Goal: Task Accomplishment & Management: Complete application form

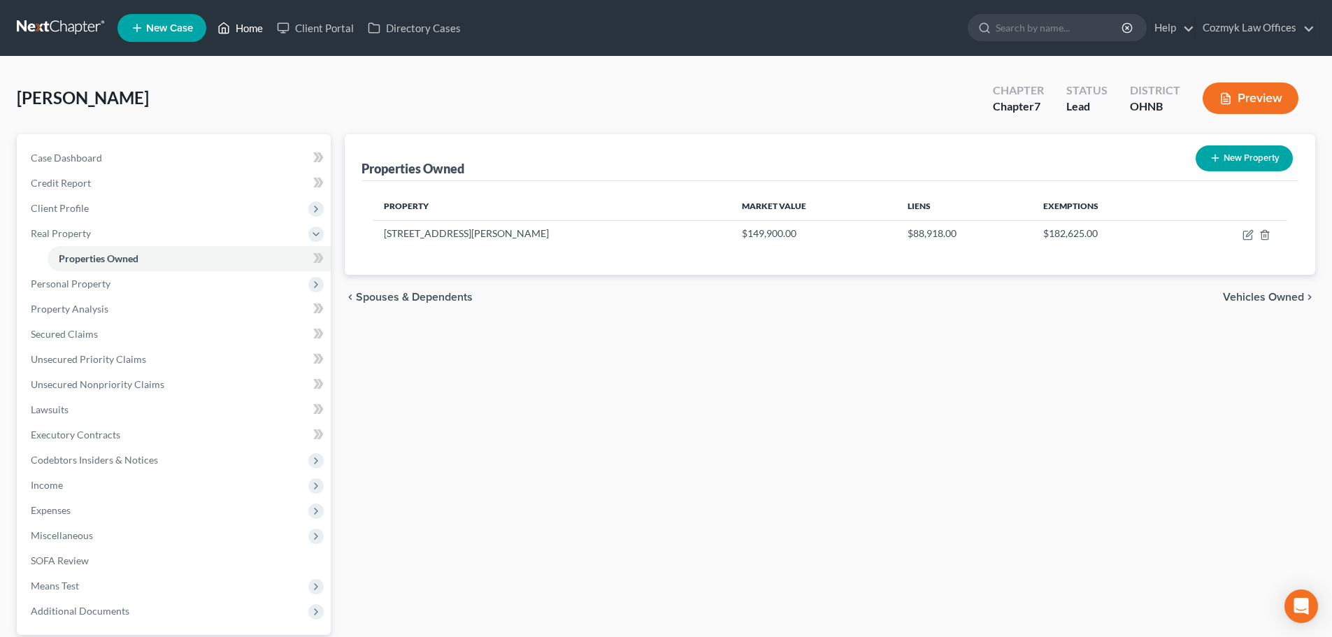
click at [250, 36] on link "Home" at bounding box center [240, 27] width 59 height 25
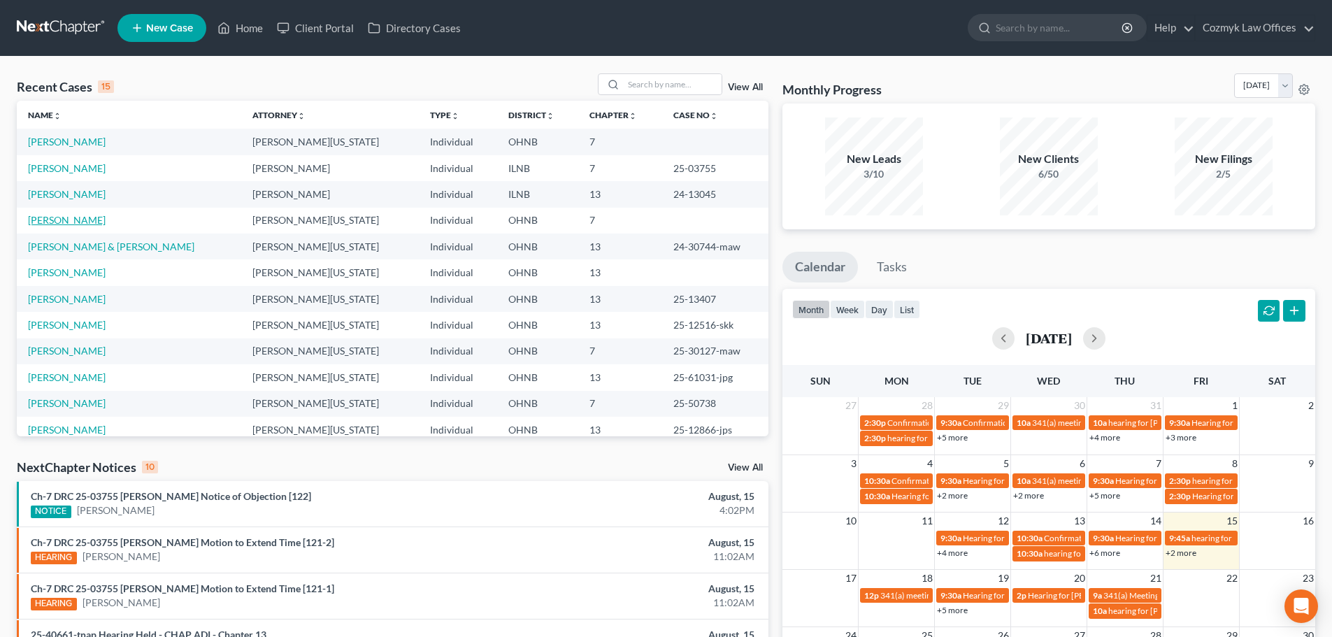
click at [59, 218] on link "[PERSON_NAME]" at bounding box center [67, 220] width 78 height 12
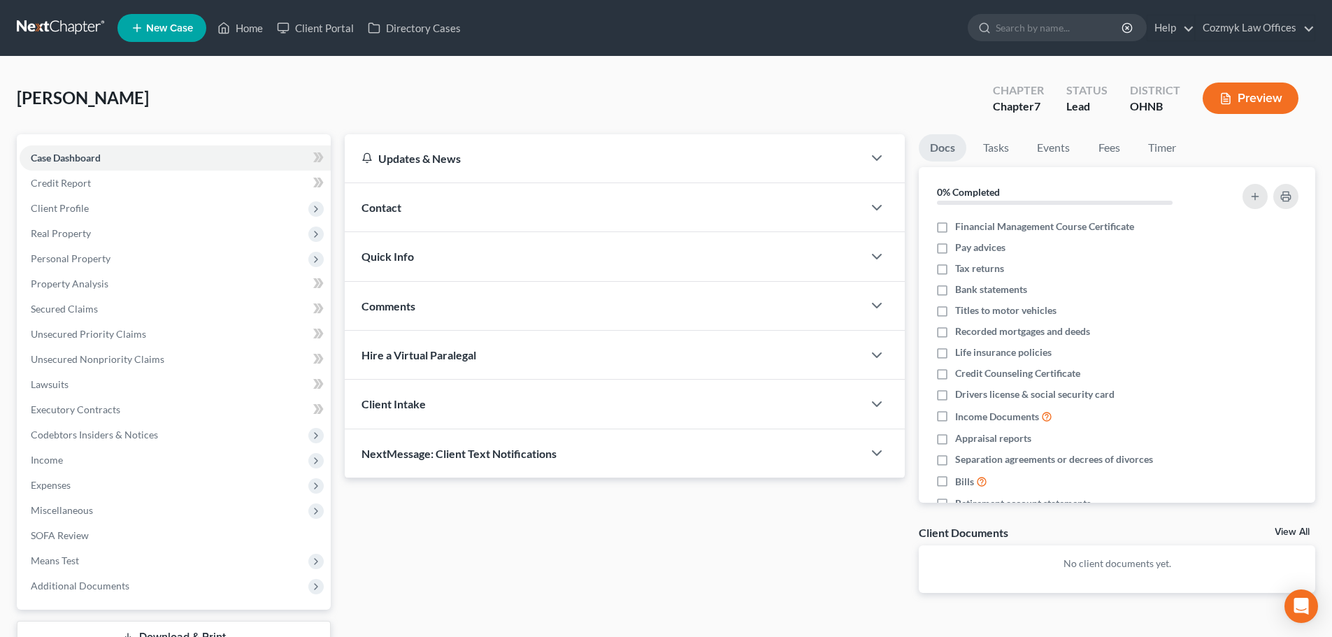
click at [343, 168] on div "Updates & News × [US_STATE] [GEOGRAPHIC_DATA] Notes: [DATE] - The Northern Dist…" at bounding box center [625, 374] width 574 height 481
click at [113, 374] on link "Lawsuits" at bounding box center [175, 384] width 311 height 25
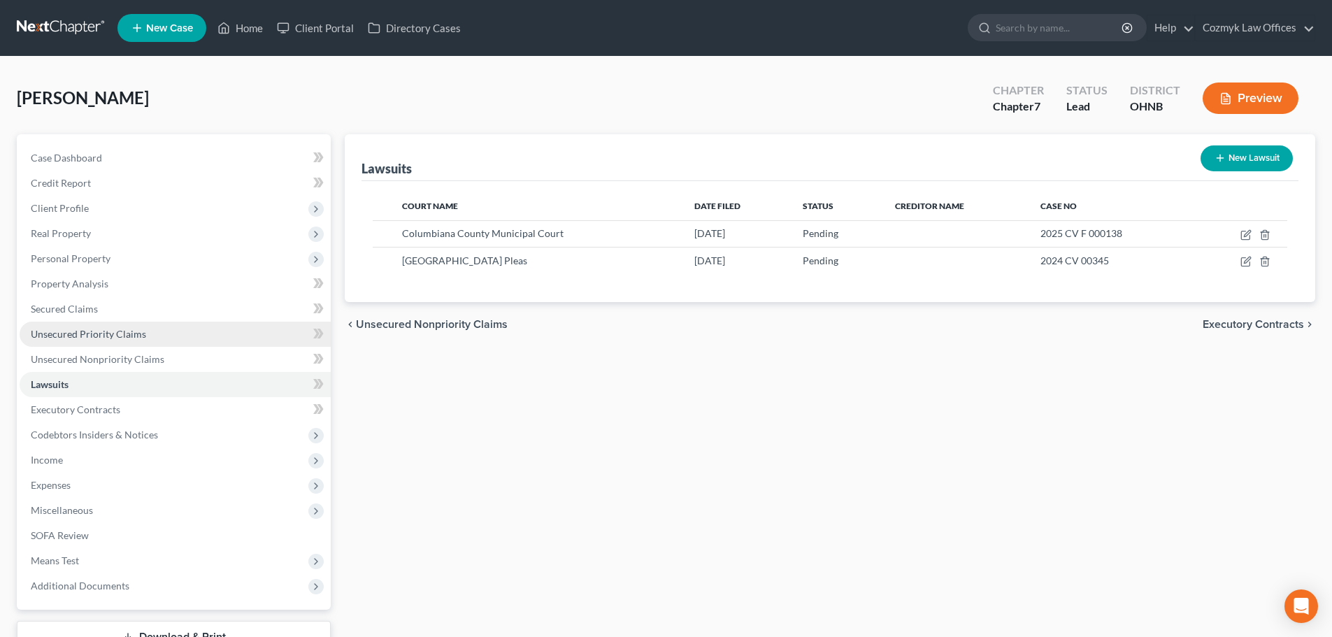
click at [118, 344] on link "Unsecured Priority Claims" at bounding box center [175, 334] width 311 height 25
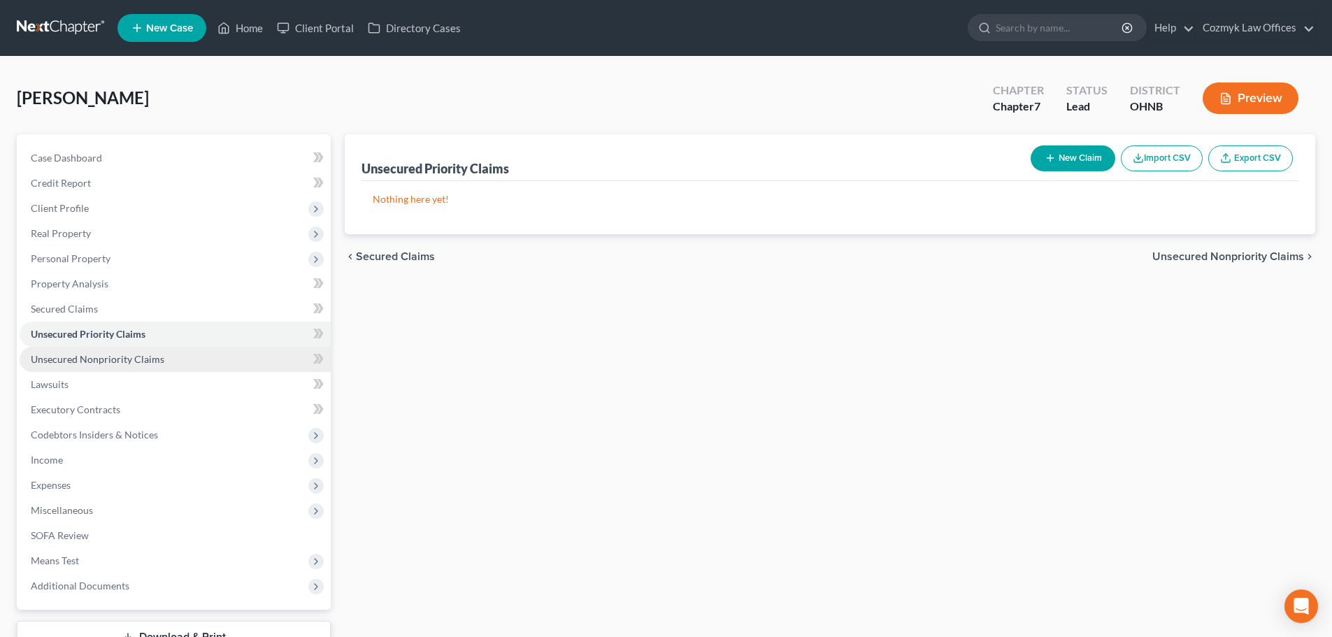
click at [120, 354] on span "Unsecured Nonpriority Claims" at bounding box center [98, 359] width 134 height 12
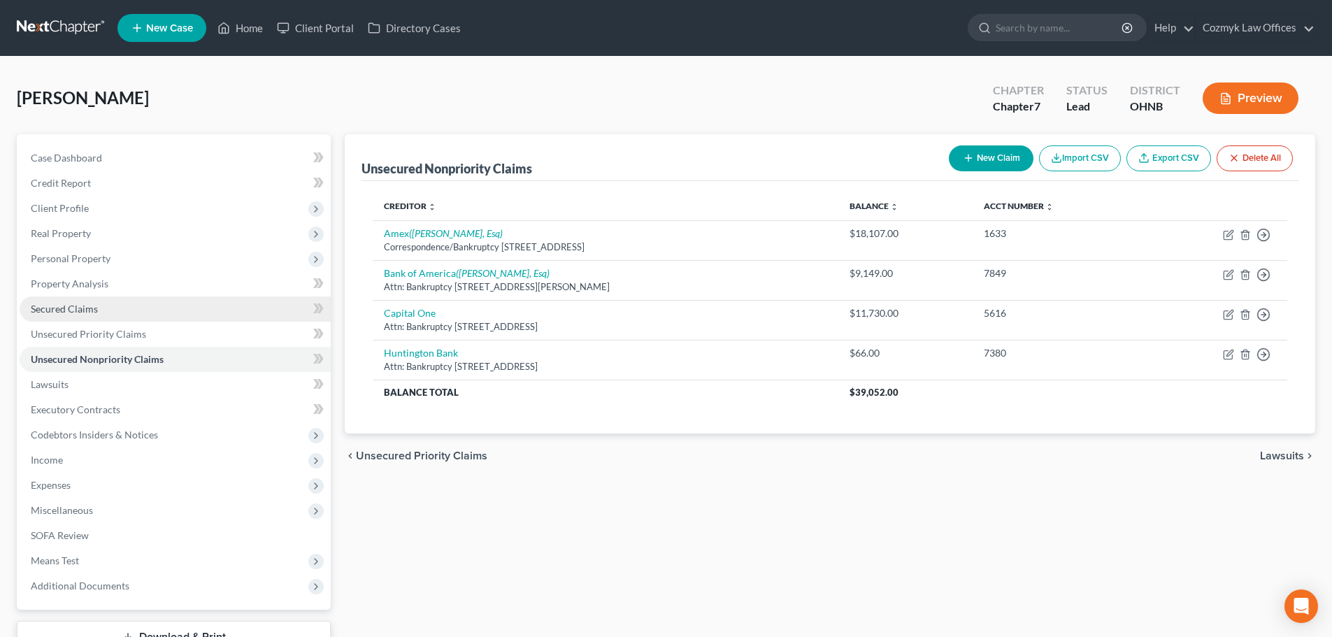
click at [85, 307] on span "Secured Claims" at bounding box center [64, 309] width 67 height 12
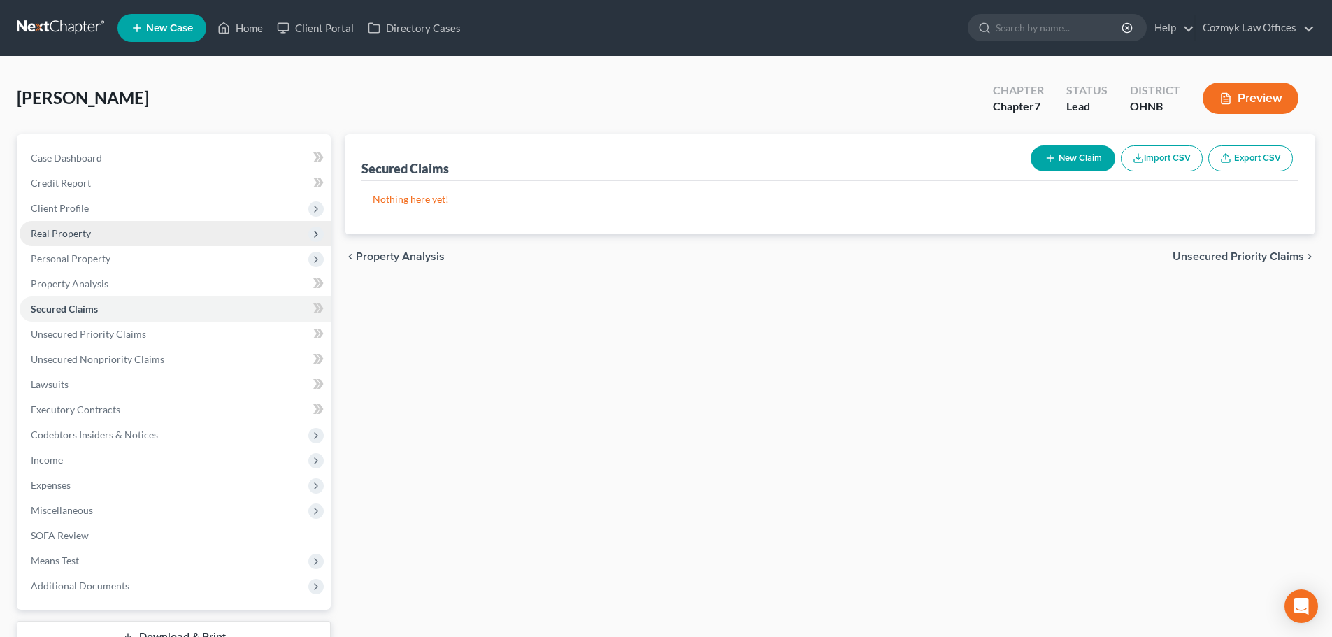
click at [128, 234] on span "Real Property" at bounding box center [175, 233] width 311 height 25
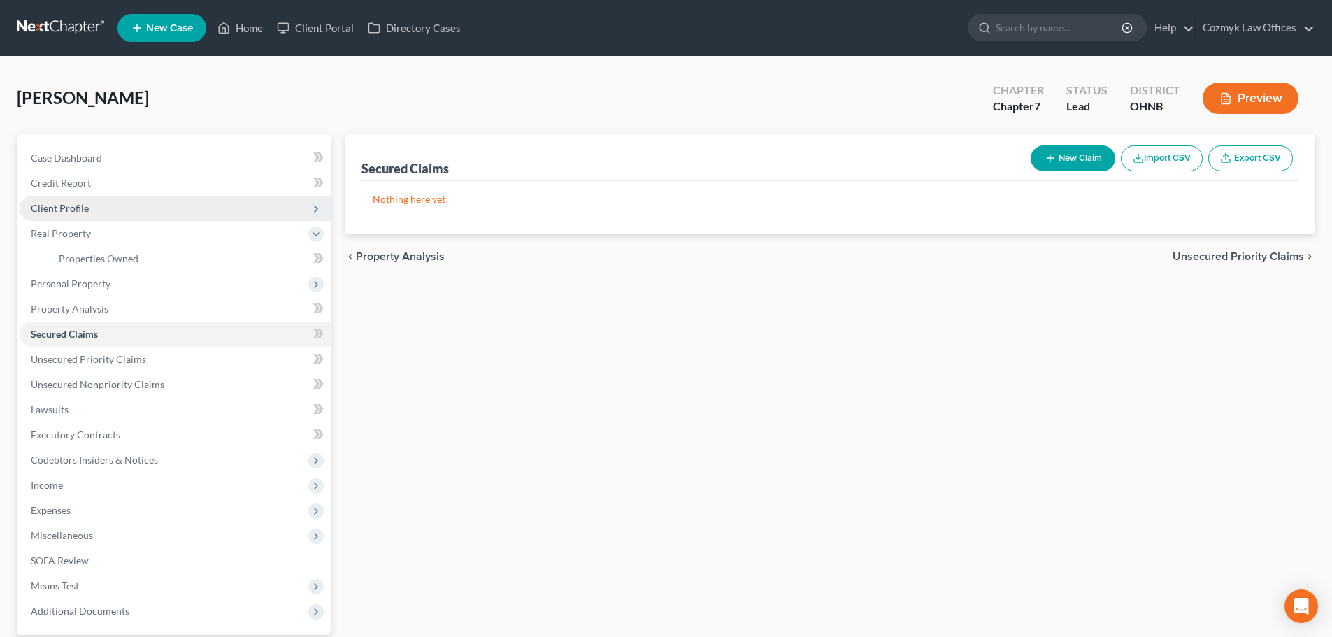
click at [127, 214] on span "Client Profile" at bounding box center [175, 208] width 311 height 25
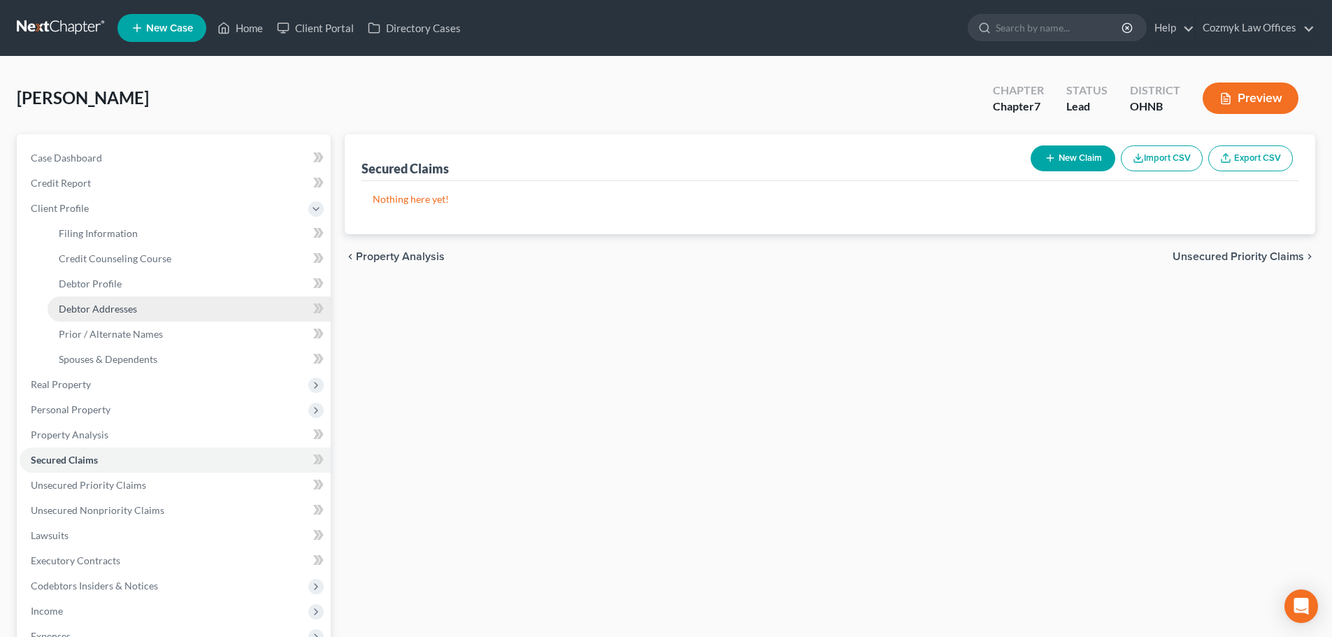
click at [148, 304] on link "Debtor Addresses" at bounding box center [189, 309] width 283 height 25
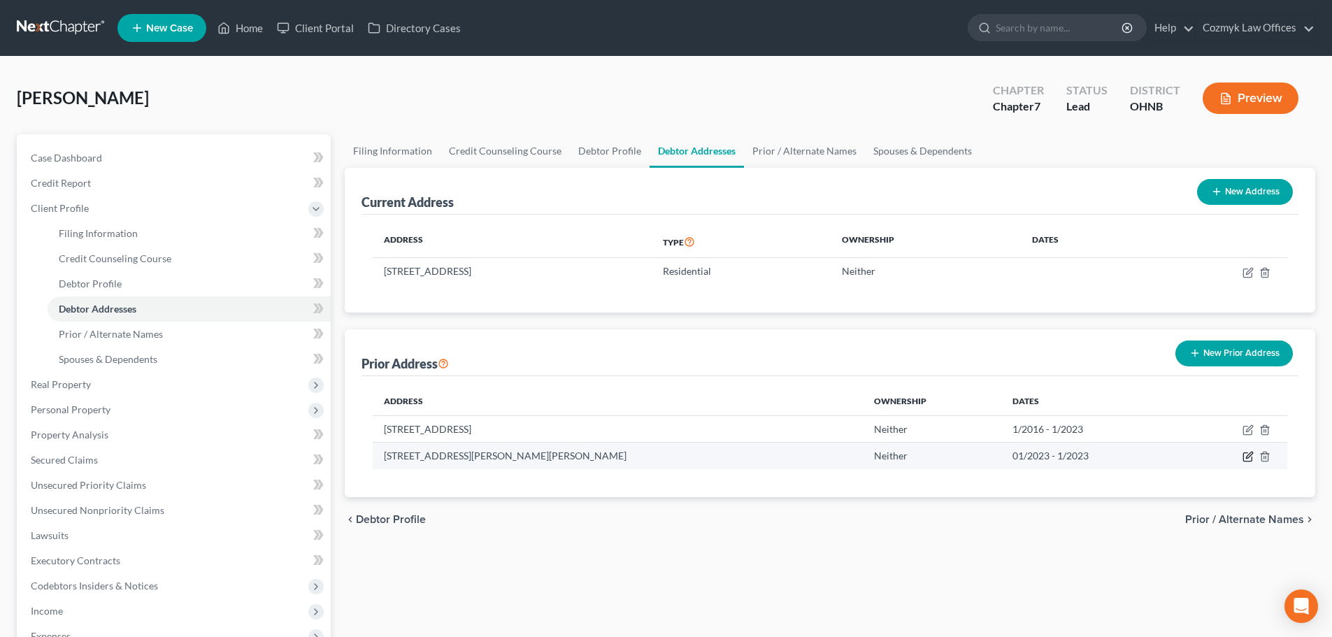
click at [1249, 457] on icon "button" at bounding box center [1249, 456] width 6 height 6
select select "36"
select select "75"
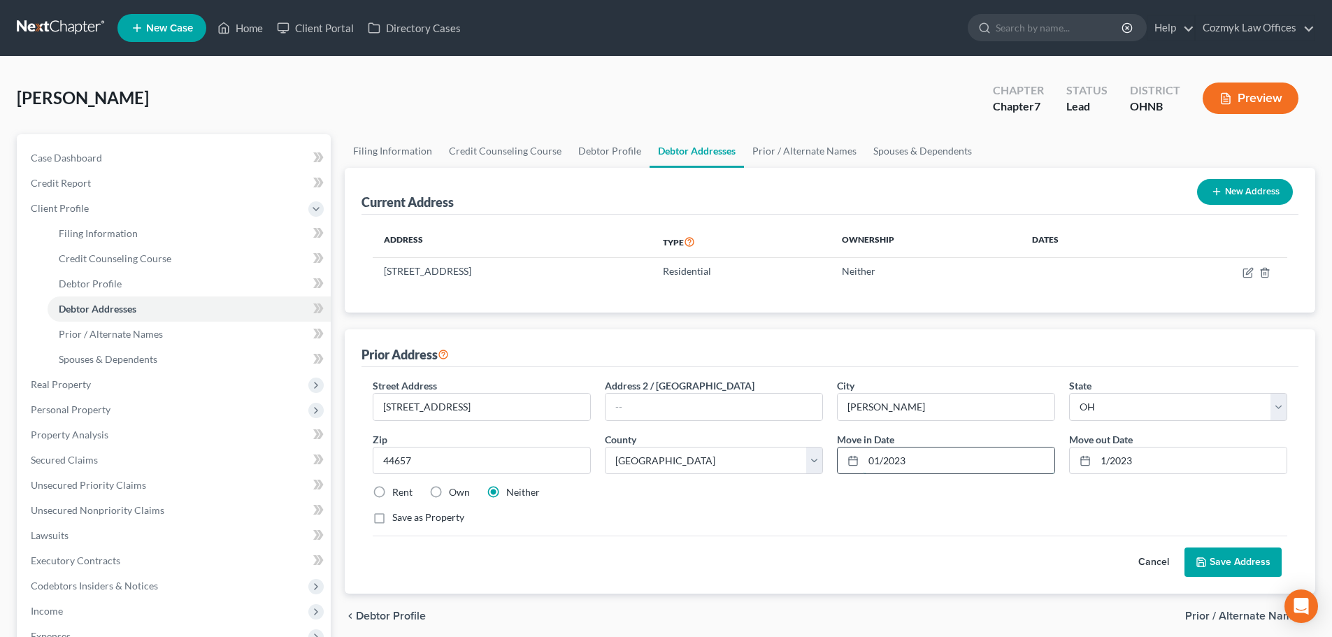
drag, startPoint x: 867, startPoint y: 464, endPoint x: 879, endPoint y: 460, distance: 12.6
click at [879, 460] on input "01/2023" at bounding box center [959, 461] width 191 height 27
type input "06/2023"
type input "11/2023"
click at [1239, 560] on button "Save Address" at bounding box center [1233, 562] width 97 height 29
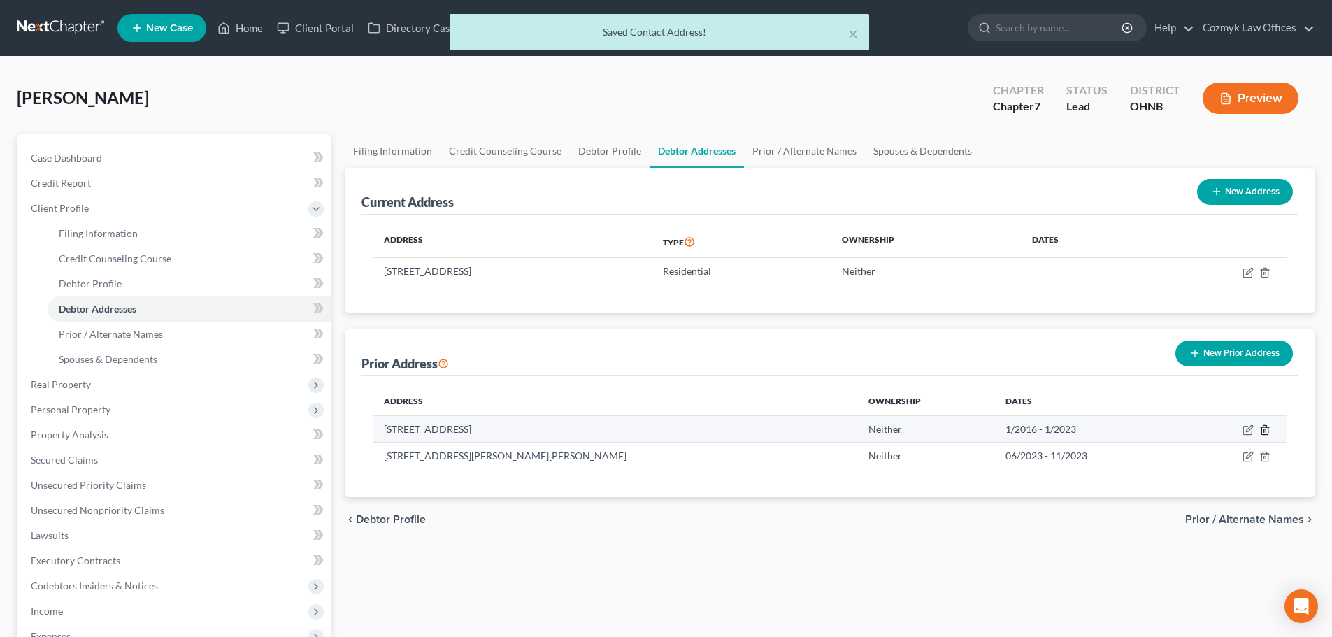
click at [1266, 428] on icon "button" at bounding box center [1265, 430] width 11 height 11
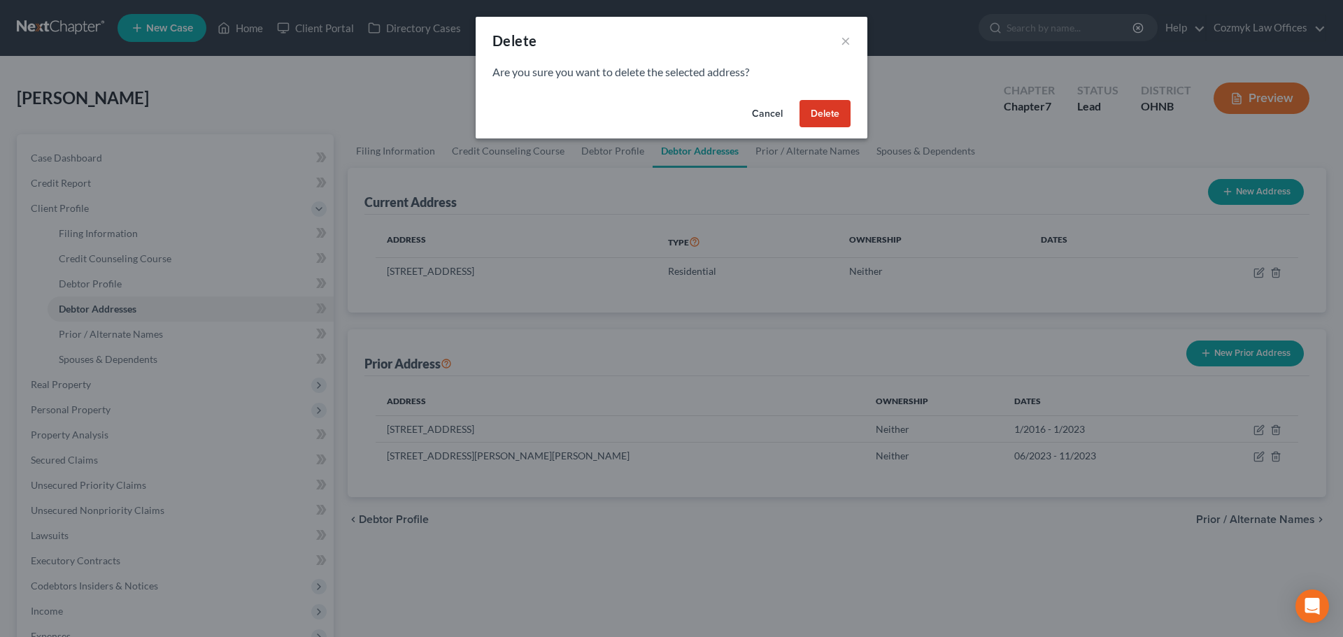
click at [823, 106] on button "Delete" at bounding box center [824, 114] width 51 height 28
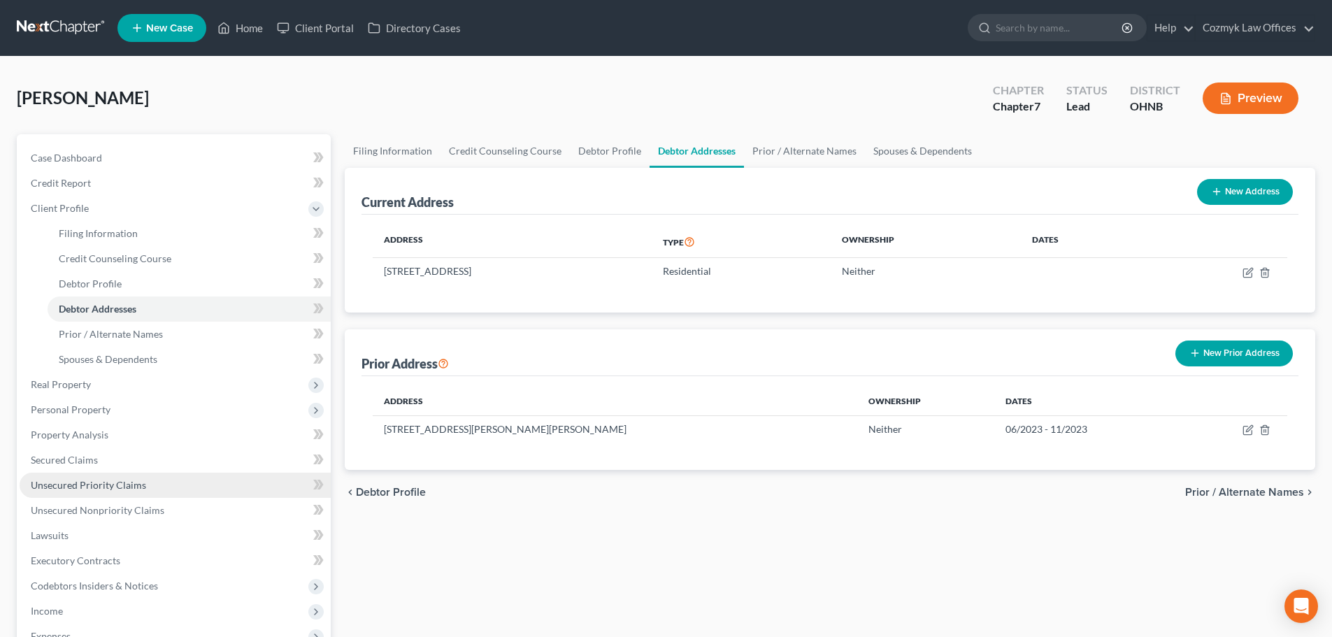
click at [123, 493] on link "Unsecured Priority Claims" at bounding box center [175, 485] width 311 height 25
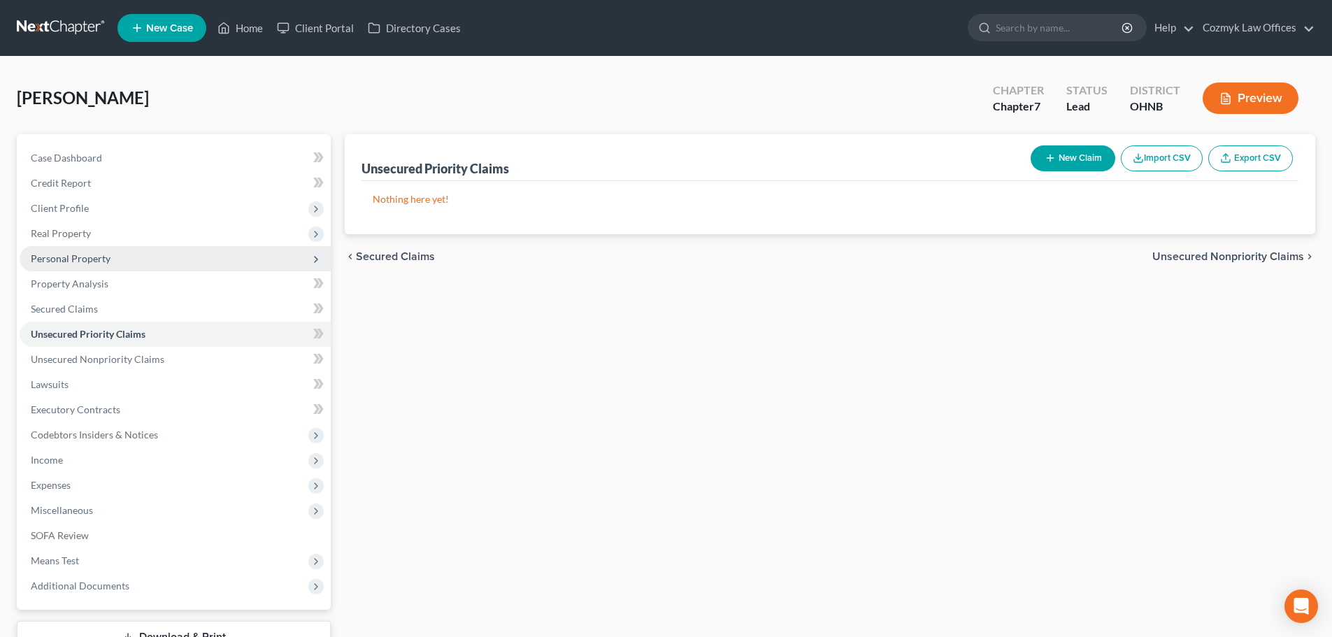
click at [69, 259] on span "Personal Property" at bounding box center [71, 258] width 80 height 12
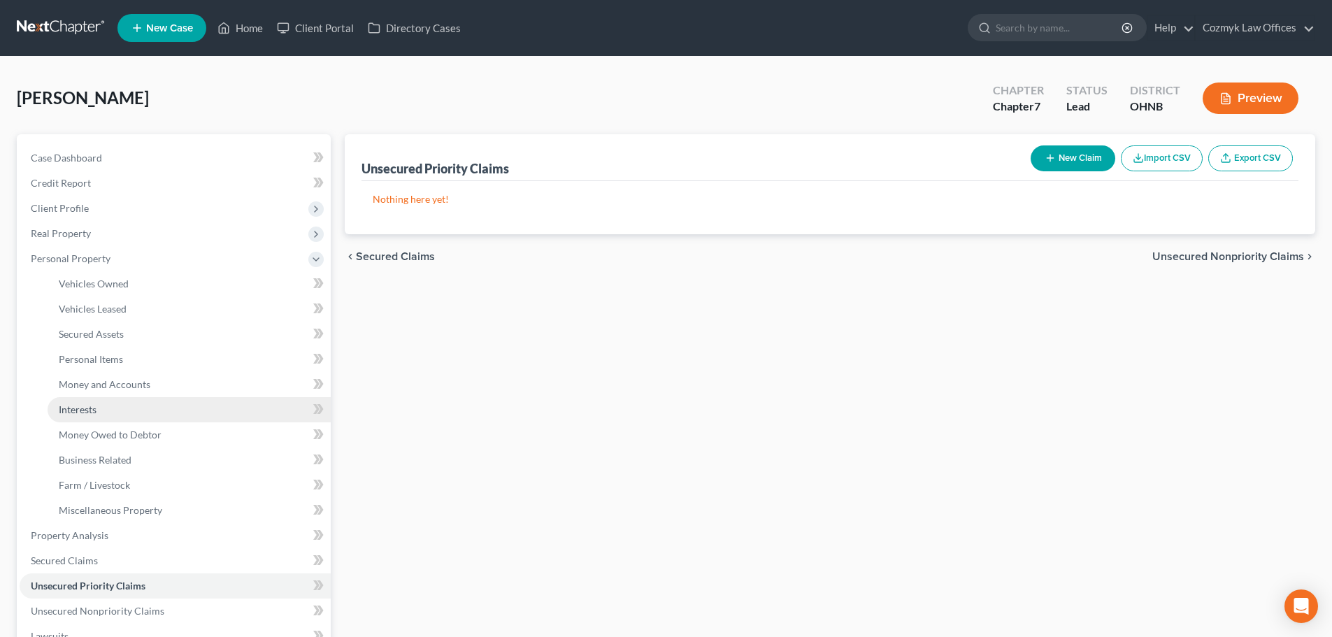
click at [113, 407] on link "Interests" at bounding box center [189, 409] width 283 height 25
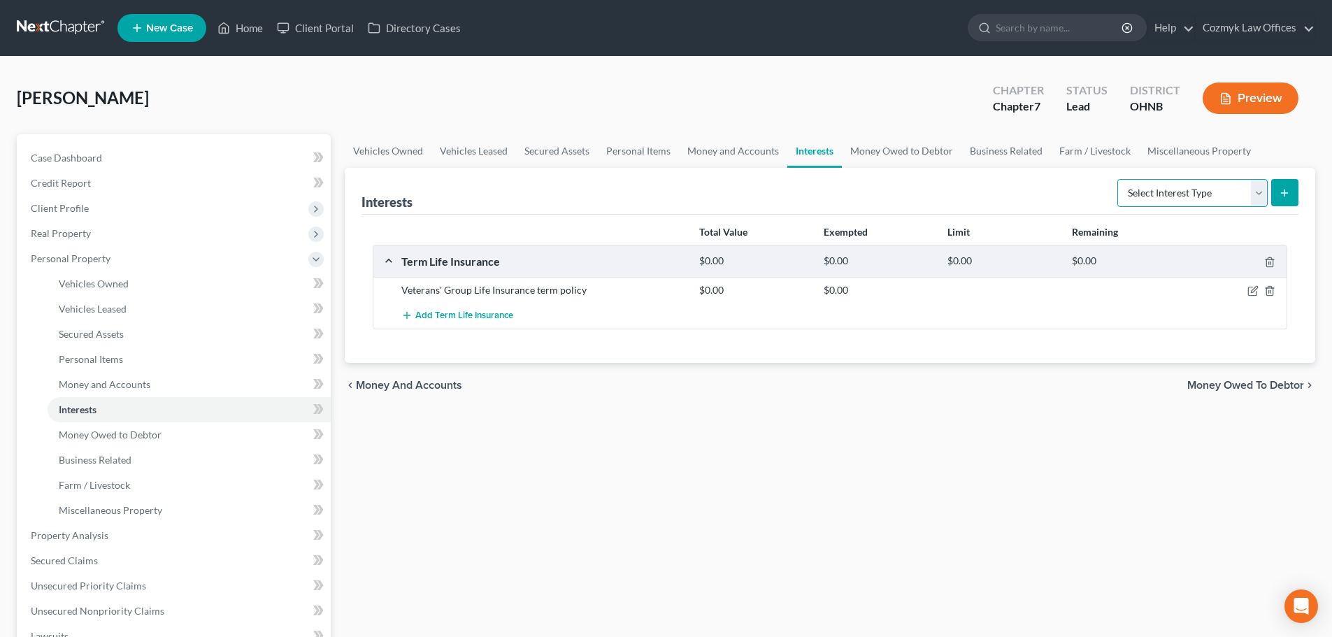
click at [1155, 192] on select "Select Interest Type 401K Annuity Bond Education IRA Government Bond Government…" at bounding box center [1193, 193] width 150 height 28
click at [142, 385] on span "Money and Accounts" at bounding box center [105, 384] width 92 height 12
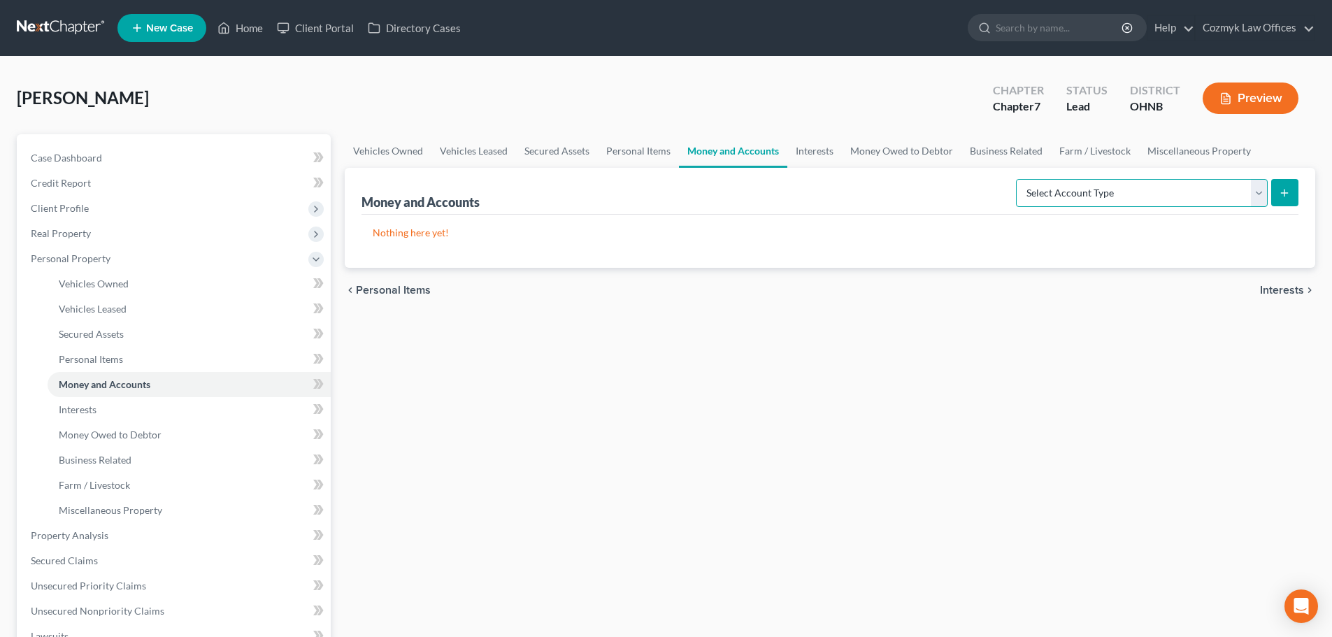
click at [1096, 201] on select "Select Account Type Brokerage Cash on Hand Certificates of Deposit Checking Acc…" at bounding box center [1142, 193] width 252 height 28
select select "checking"
click at [1019, 179] on select "Select Account Type Brokerage Cash on Hand Certificates of Deposit Checking Acc…" at bounding box center [1142, 193] width 252 height 28
click at [1275, 192] on button "submit" at bounding box center [1285, 192] width 27 height 27
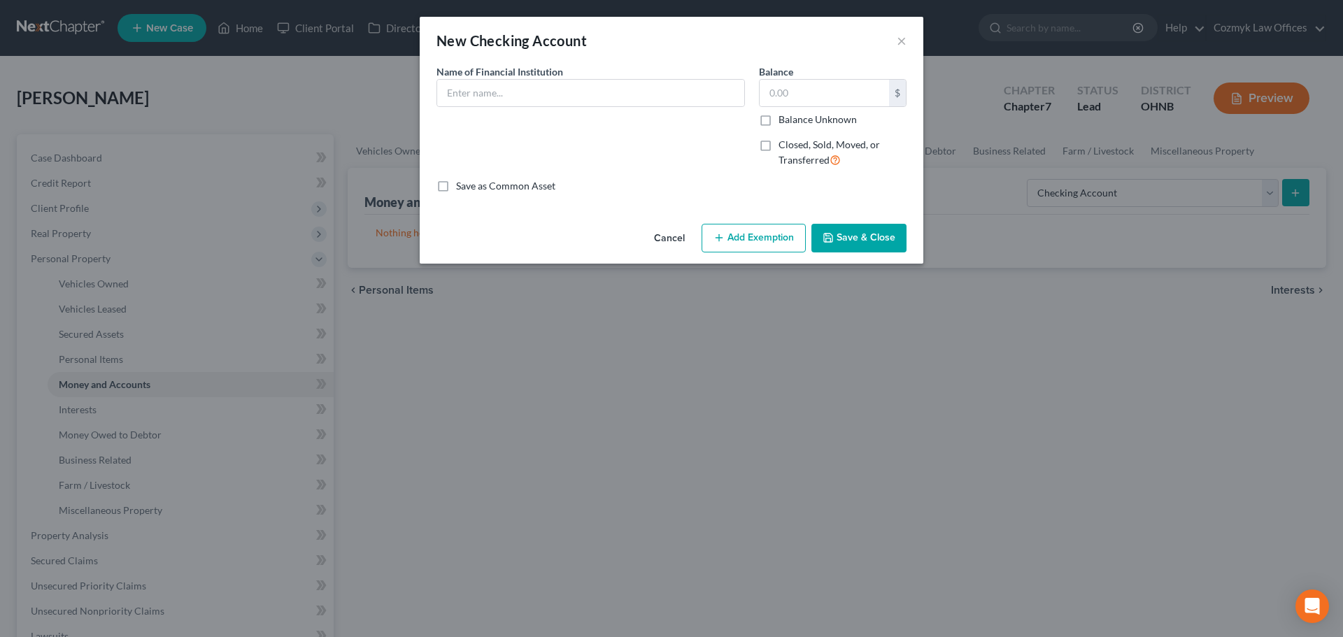
click at [508, 112] on div "Name of Financial Institution *" at bounding box center [590, 121] width 322 height 115
click at [508, 104] on input "text" at bounding box center [590, 93] width 307 height 27
type input "Huntington National Bank"
click at [859, 229] on button "Save & Close" at bounding box center [858, 238] width 95 height 29
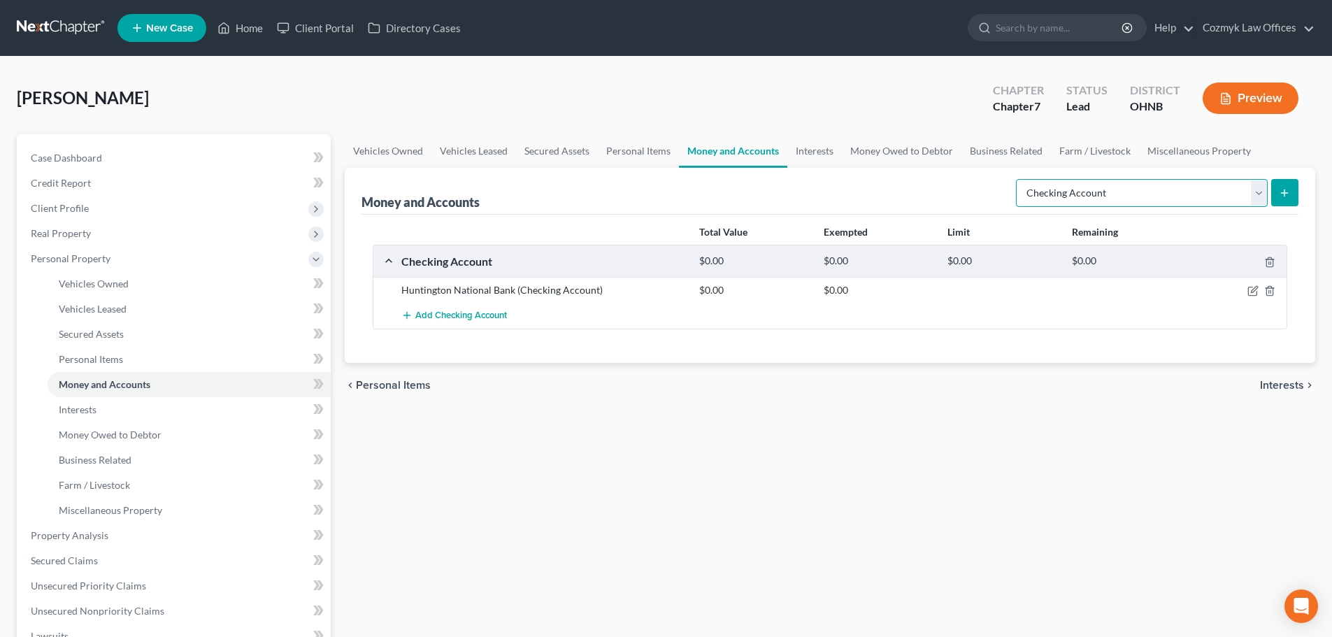
click at [1087, 194] on select "Select Account Type Brokerage Cash on Hand Certificates of Deposit Checking Acc…" at bounding box center [1142, 193] width 252 height 28
select select "savings"
click at [1019, 179] on select "Select Account Type Brokerage Cash on Hand Certificates of Deposit Checking Acc…" at bounding box center [1142, 193] width 252 height 28
click at [1288, 198] on icon "submit" at bounding box center [1284, 192] width 11 height 11
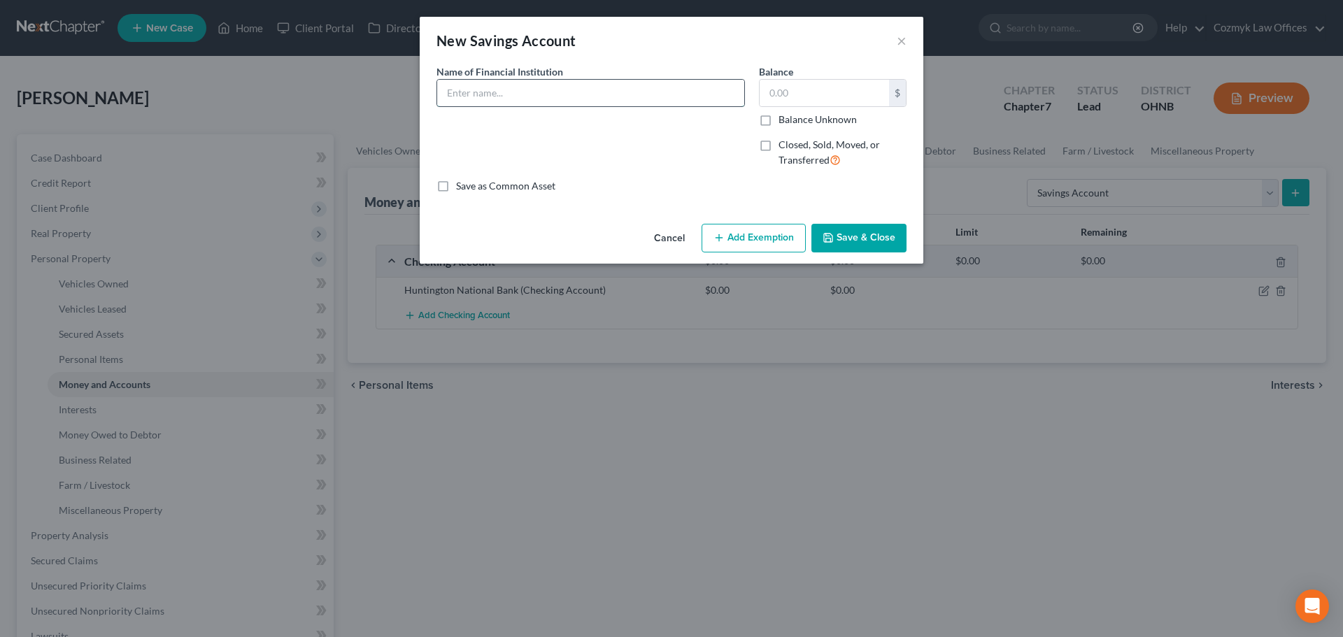
click at [518, 99] on input "text" at bounding box center [590, 93] width 307 height 27
type input "Huntington National Bank"
click at [858, 239] on button "Save & Close" at bounding box center [858, 238] width 95 height 29
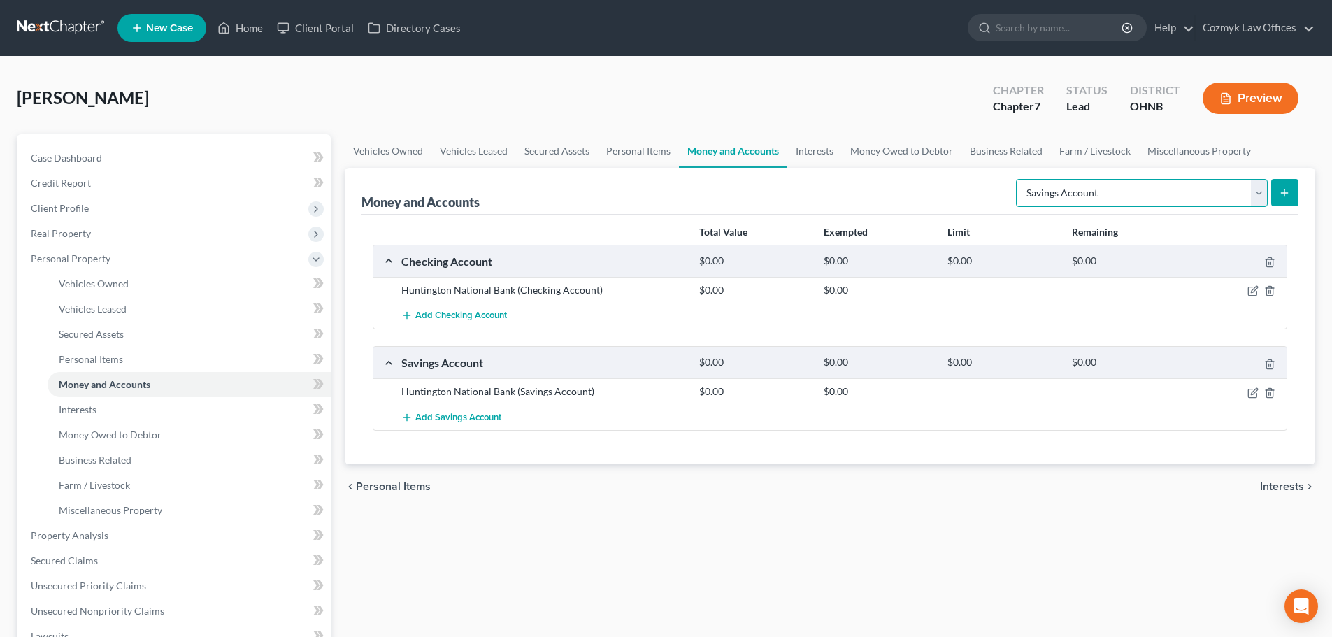
click at [1174, 202] on select "Select Account Type Brokerage Cash on Hand Certificates of Deposit Checking Acc…" at bounding box center [1142, 193] width 252 height 28
select select "security_deposits"
click at [1019, 179] on select "Select Account Type Brokerage Cash on Hand Certificates of Deposit Checking Acc…" at bounding box center [1142, 193] width 252 height 28
click at [1284, 204] on button "submit" at bounding box center [1285, 192] width 27 height 27
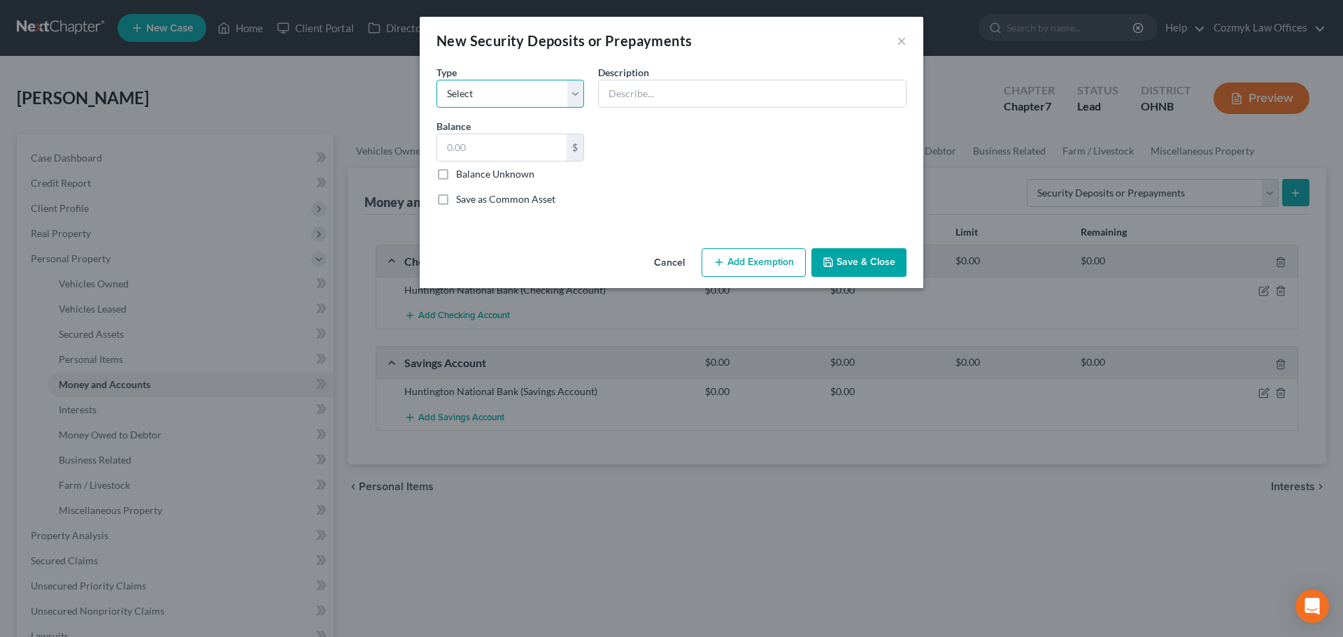
click at [505, 92] on select "Select Electric Gas Heating Oil Security Deposit On Rental Unit Prepaid Rent Te…" at bounding box center [510, 94] width 148 height 28
select select "3"
click at [436, 80] on select "Select Electric Gas Heating Oil Security Deposit On Rental Unit Prepaid Rent Te…" at bounding box center [510, 94] width 148 height 28
click at [653, 89] on input "text" at bounding box center [752, 93] width 307 height 27
type input "Security deposit on residence"
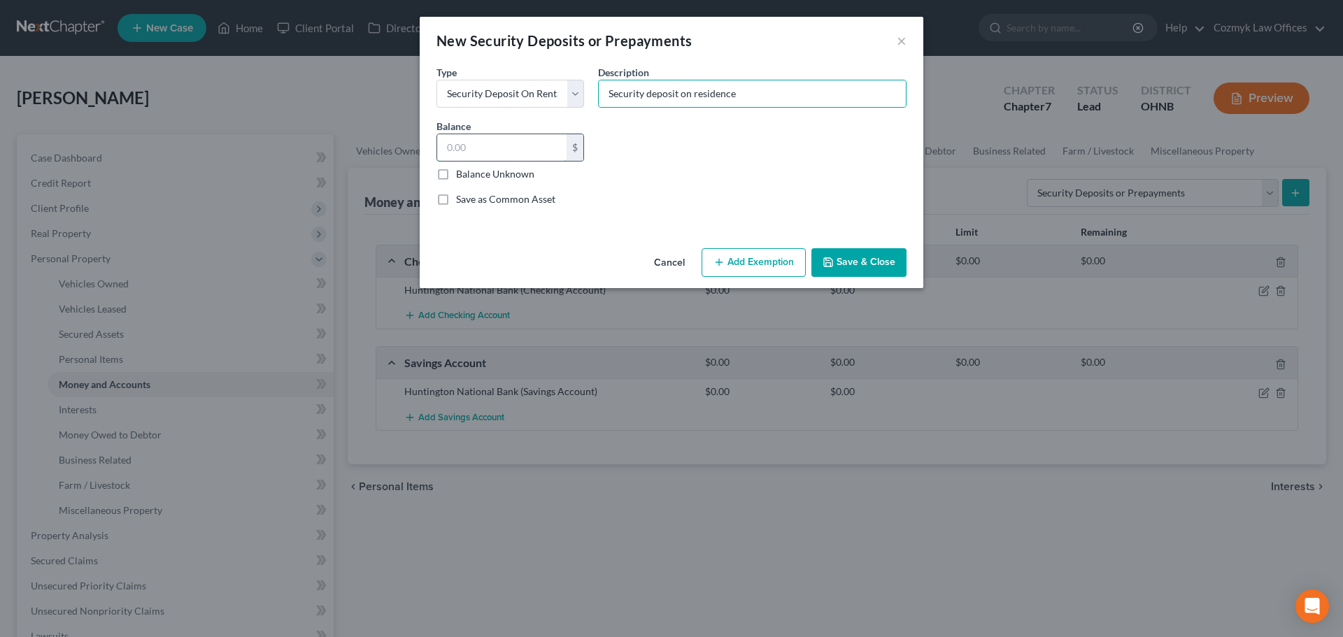
click at [481, 152] on input "text" at bounding box center [501, 147] width 129 height 27
type input "1,800"
click at [872, 267] on button "Save & Close" at bounding box center [858, 262] width 95 height 29
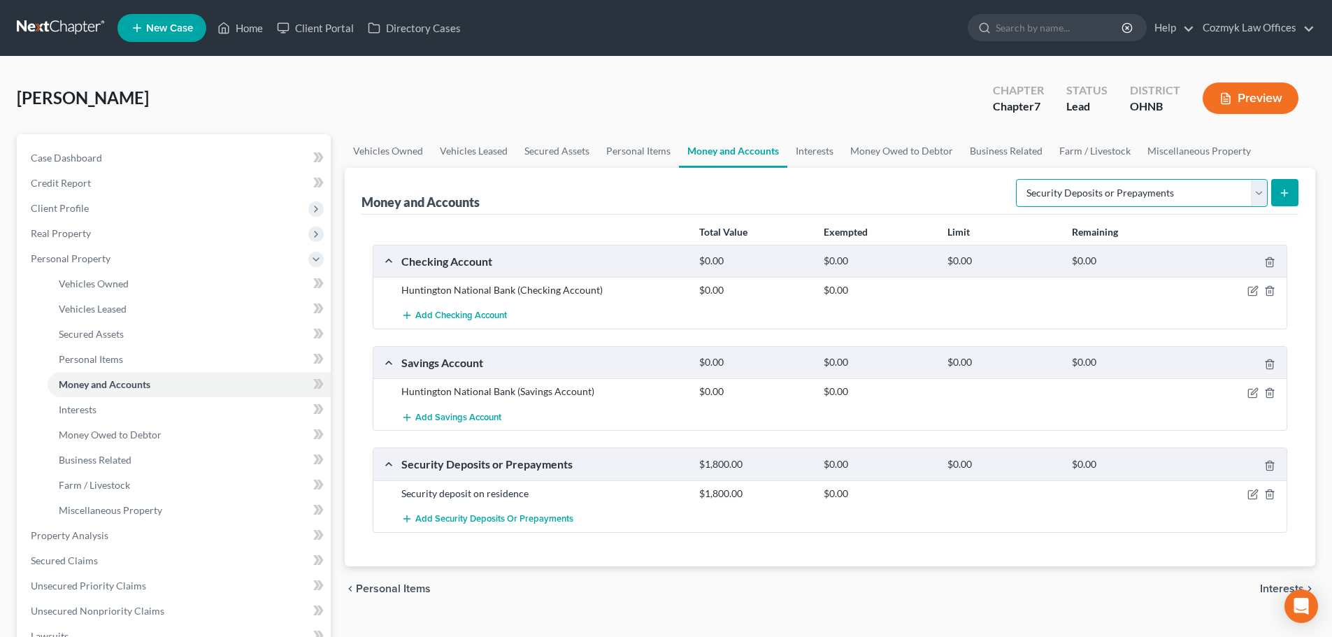
click at [1061, 190] on select "Select Account Type Brokerage Cash on Hand Certificates of Deposit Checking Acc…" at bounding box center [1142, 193] width 252 height 28
click at [1300, 189] on div "Money and Accounts Select Account Type Brokerage Cash on Hand Certificates of D…" at bounding box center [830, 367] width 971 height 399
click at [1286, 194] on icon "submit" at bounding box center [1284, 192] width 11 height 11
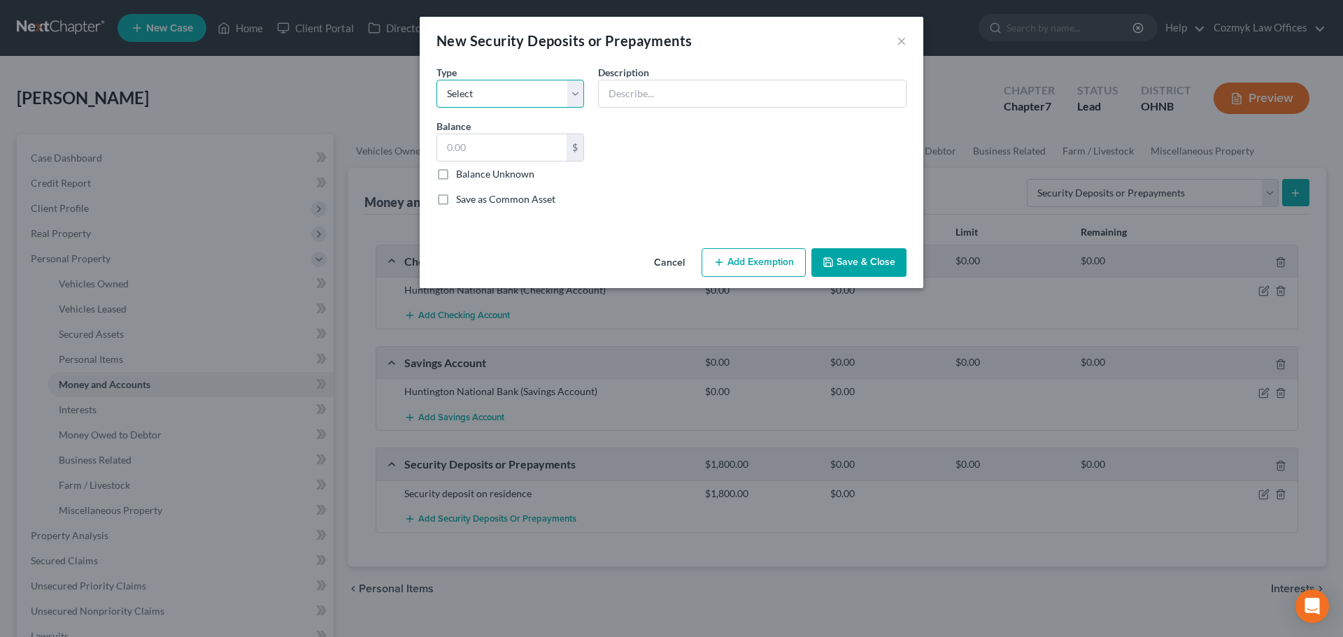
click at [522, 94] on select "Select Electric Gas Heating Oil Security Deposit On Rental Unit Prepaid Rent Te…" at bounding box center [510, 94] width 148 height 28
select select "0"
click at [436, 80] on select "Select Electric Gas Heating Oil Security Deposit On Rental Unit Prepaid Rent Te…" at bounding box center [510, 94] width 148 height 28
click at [619, 94] on input "text" at bounding box center [752, 93] width 307 height 27
type input "Deposit on electric account"
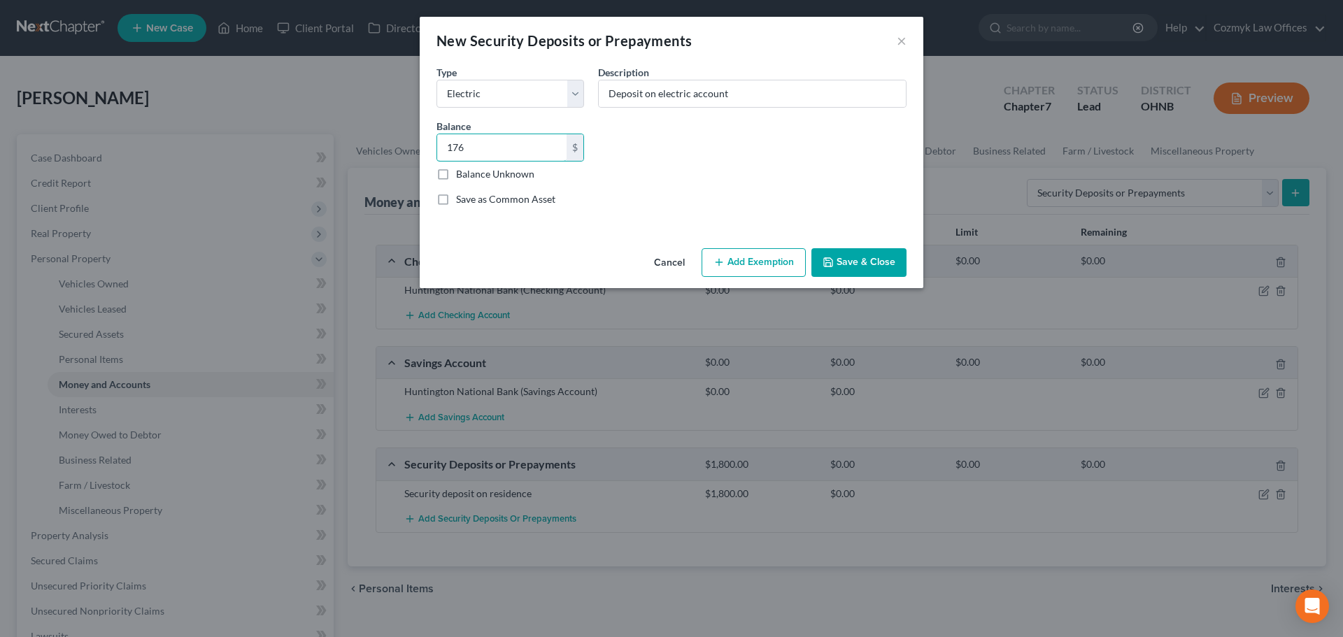
type input "176"
click at [736, 257] on button "Add Exemption" at bounding box center [754, 262] width 104 height 29
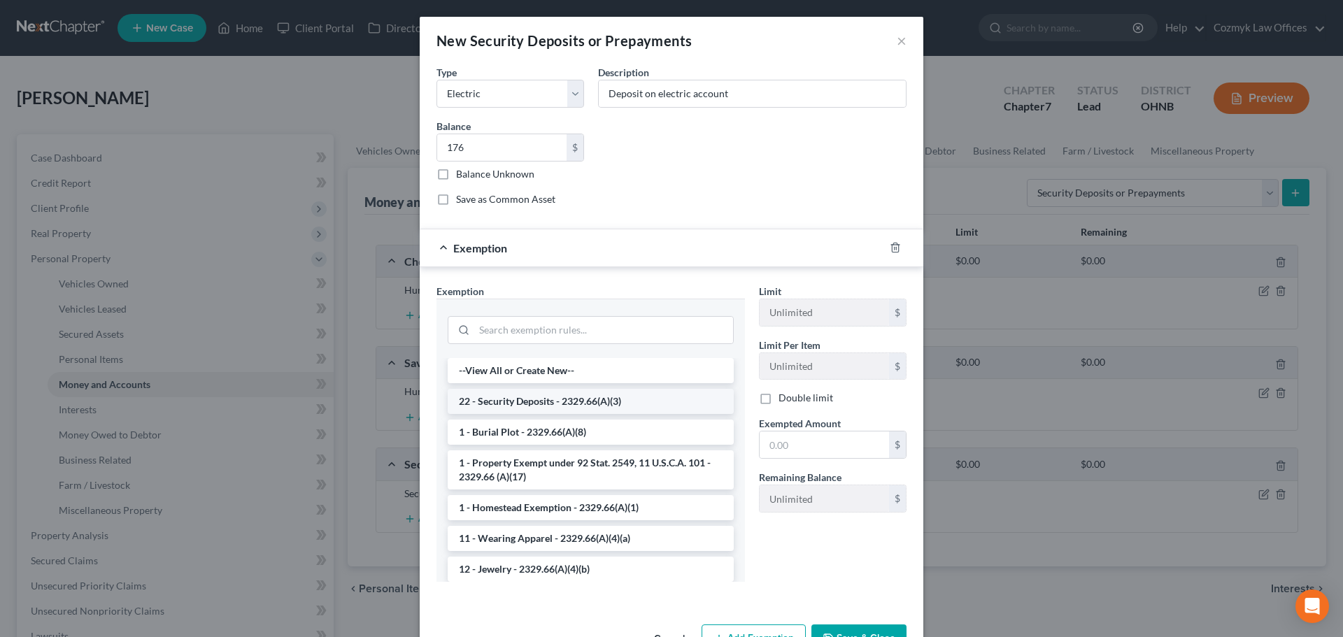
click at [605, 400] on li "22 - Security Deposits - 2329.66(A)(3)" at bounding box center [591, 401] width 286 height 25
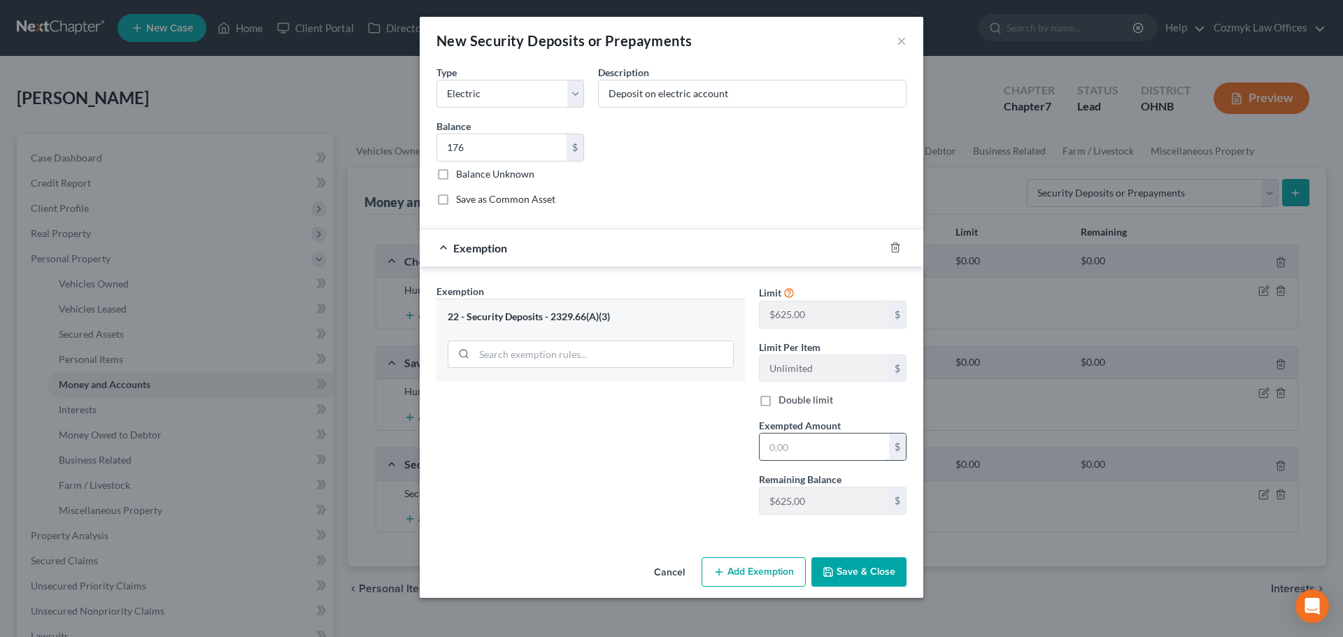
click at [792, 450] on input "text" at bounding box center [824, 447] width 129 height 27
type input "176.00"
click at [846, 564] on button "Save & Close" at bounding box center [858, 571] width 95 height 29
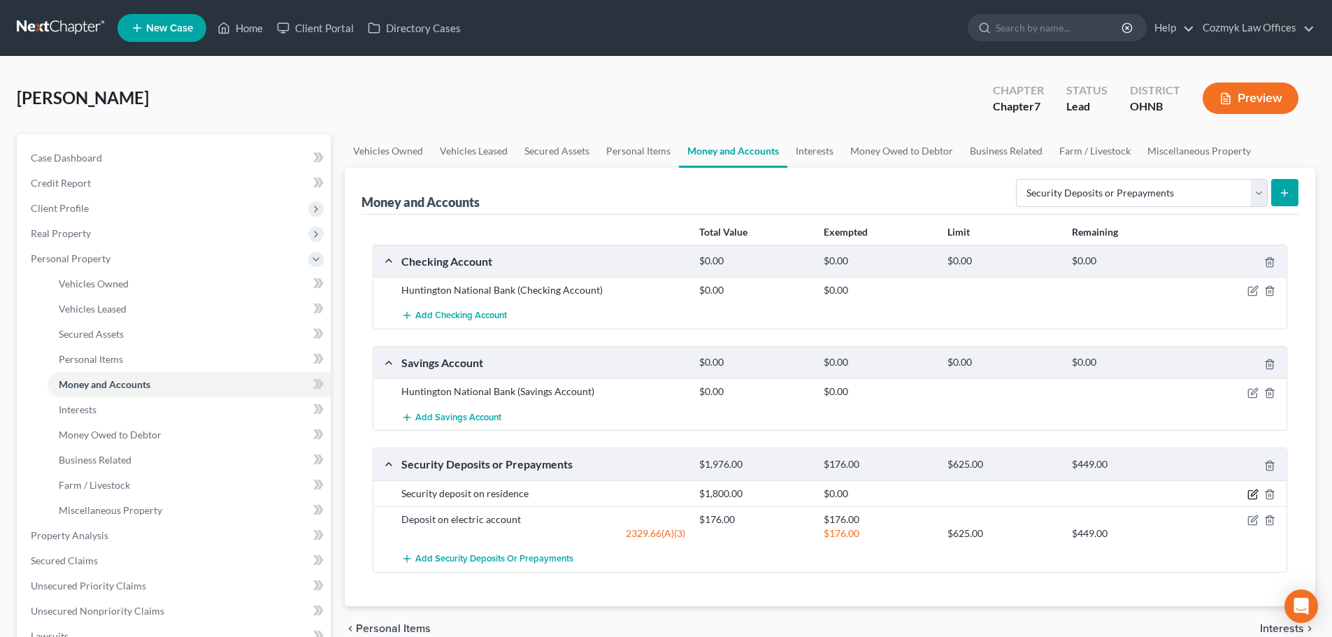
click at [1256, 496] on icon "button" at bounding box center [1253, 494] width 11 height 11
select select "3"
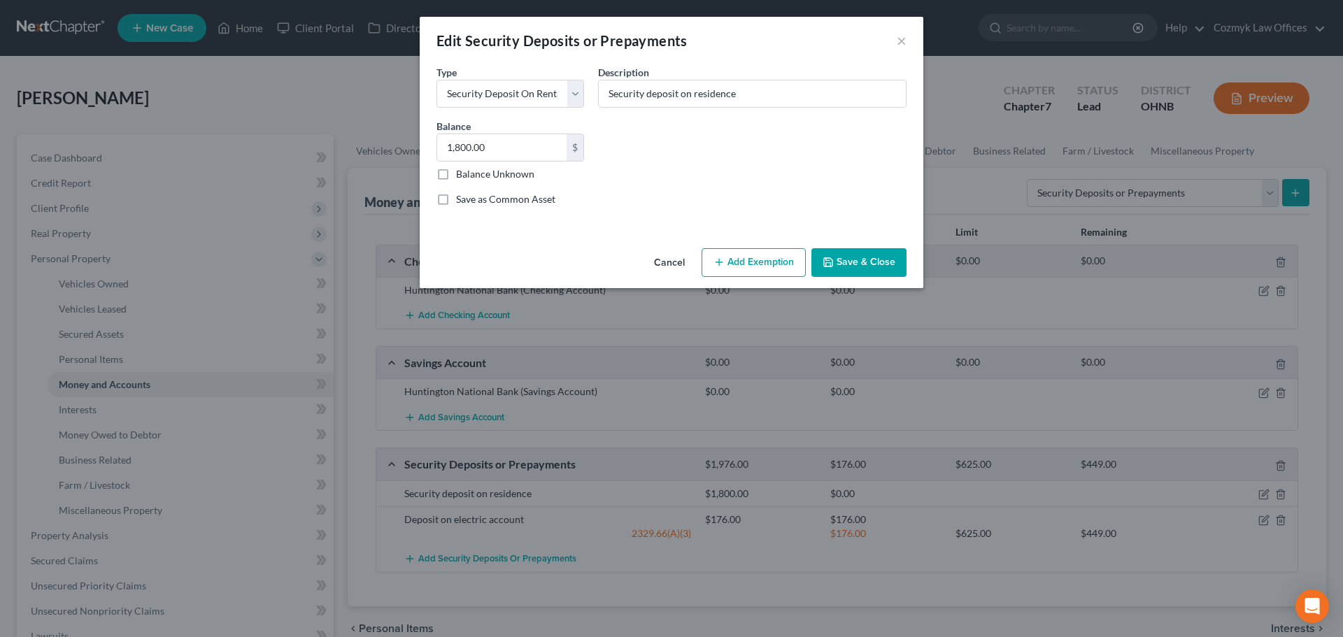
click at [792, 274] on button "Add Exemption" at bounding box center [754, 262] width 104 height 29
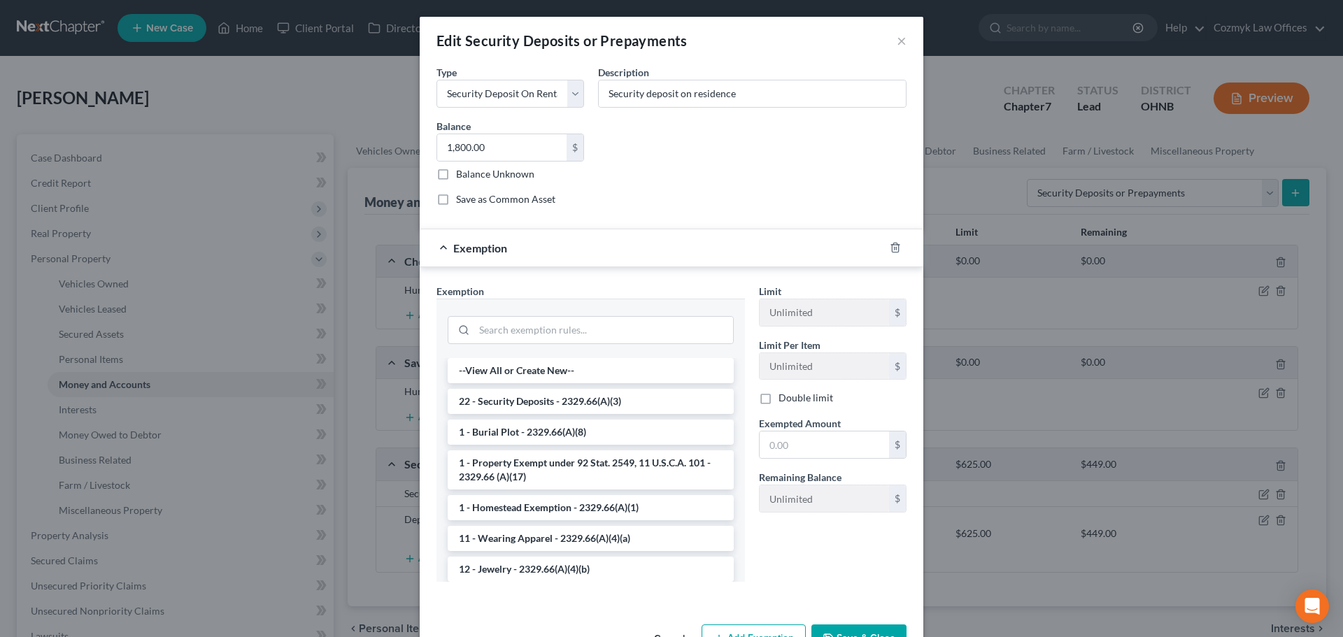
drag, startPoint x: 576, startPoint y: 393, endPoint x: 745, endPoint y: 438, distance: 175.1
click at [576, 392] on li "22 - Security Deposits - 2329.66(A)(3)" at bounding box center [591, 401] width 286 height 25
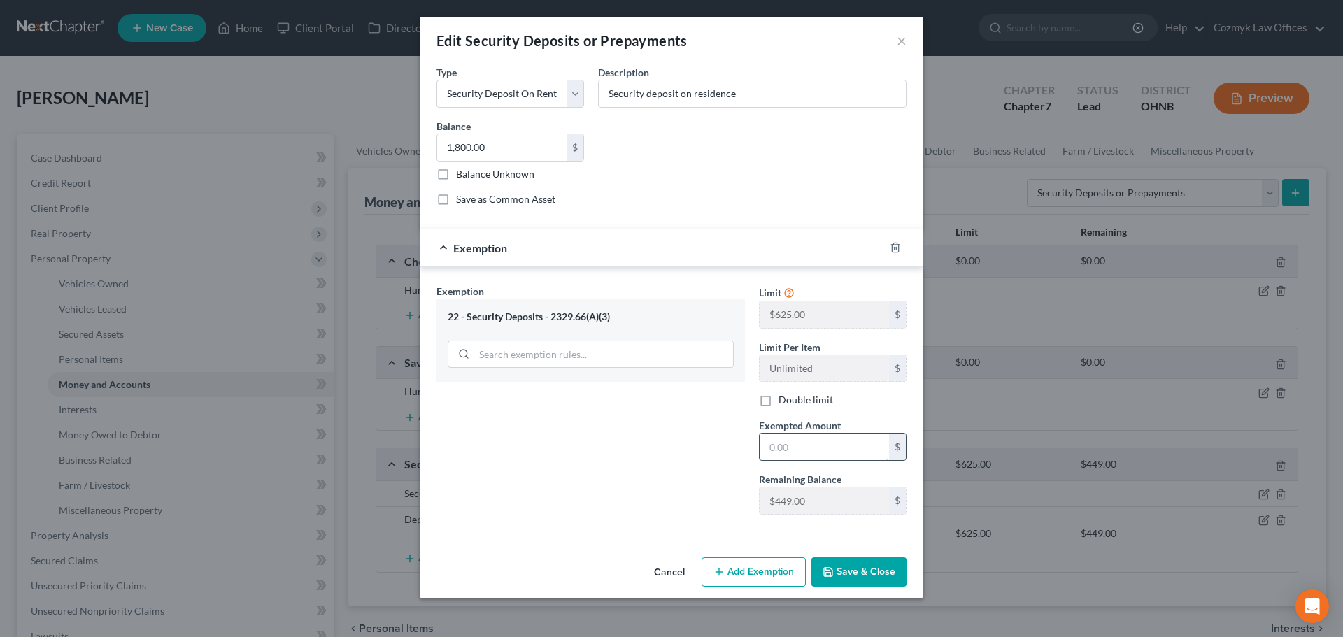
click at [793, 446] on input "text" at bounding box center [824, 447] width 129 height 27
type input "625"
click at [844, 573] on button "Save & Close" at bounding box center [858, 571] width 95 height 29
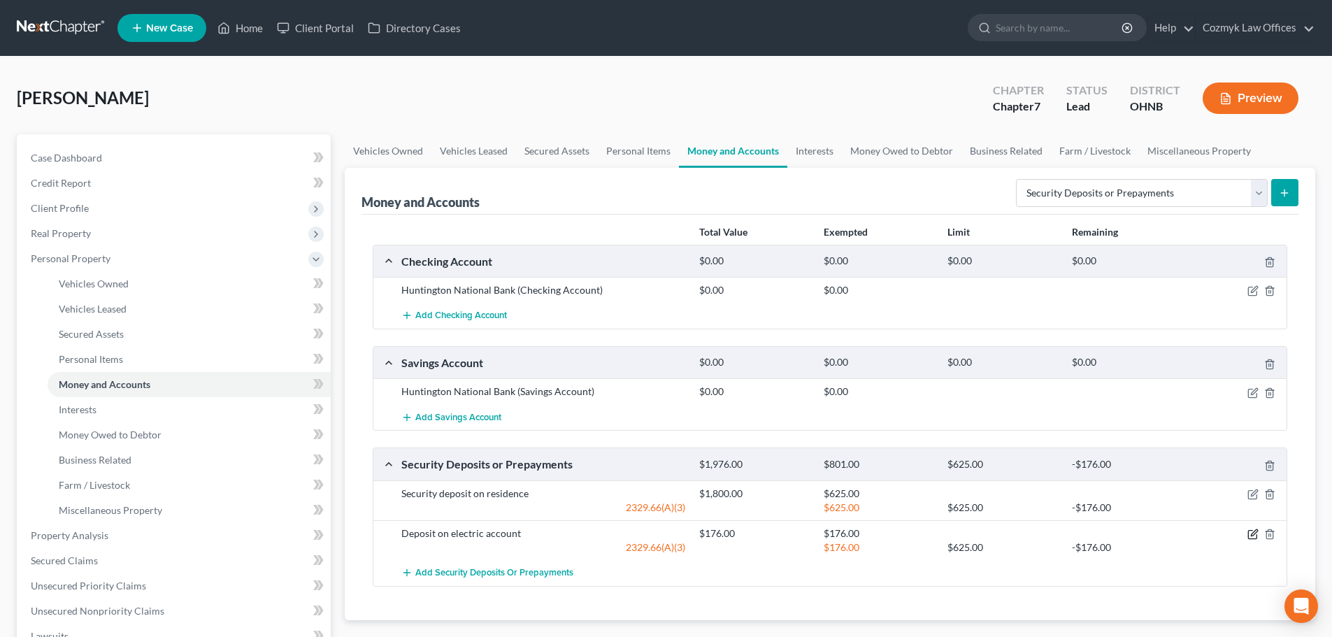
click at [1255, 538] on icon "button" at bounding box center [1253, 534] width 11 height 11
select select "0"
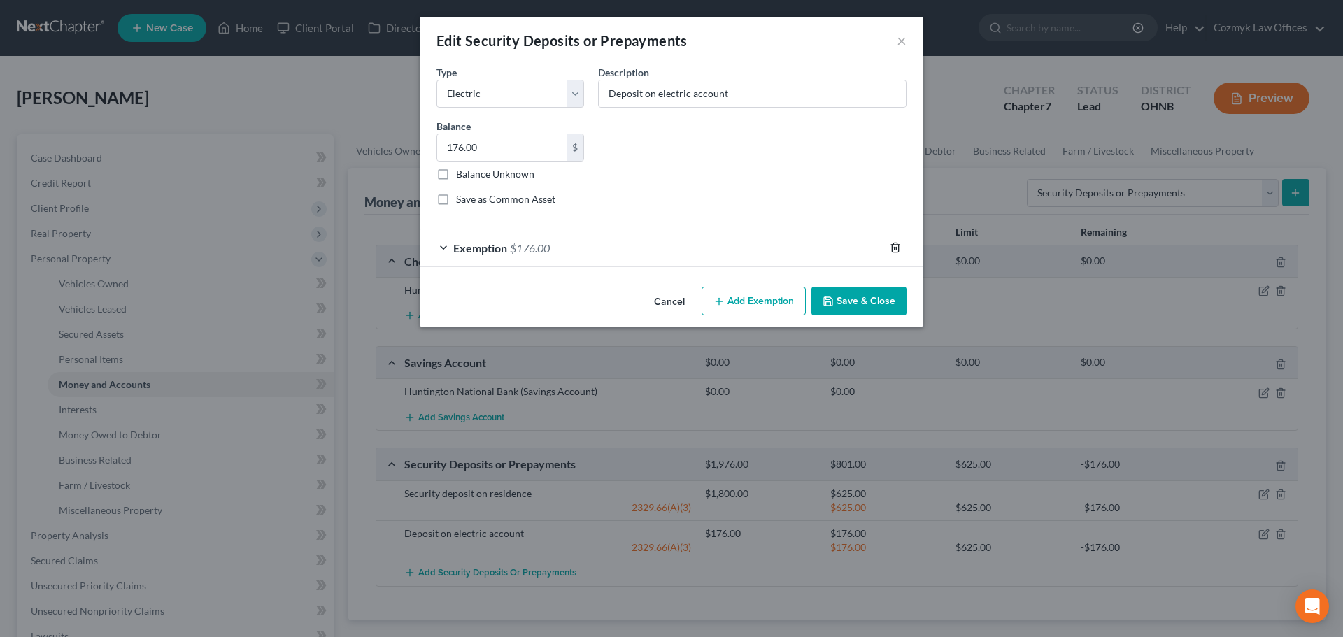
click at [896, 249] on line "button" at bounding box center [896, 249] width 0 height 3
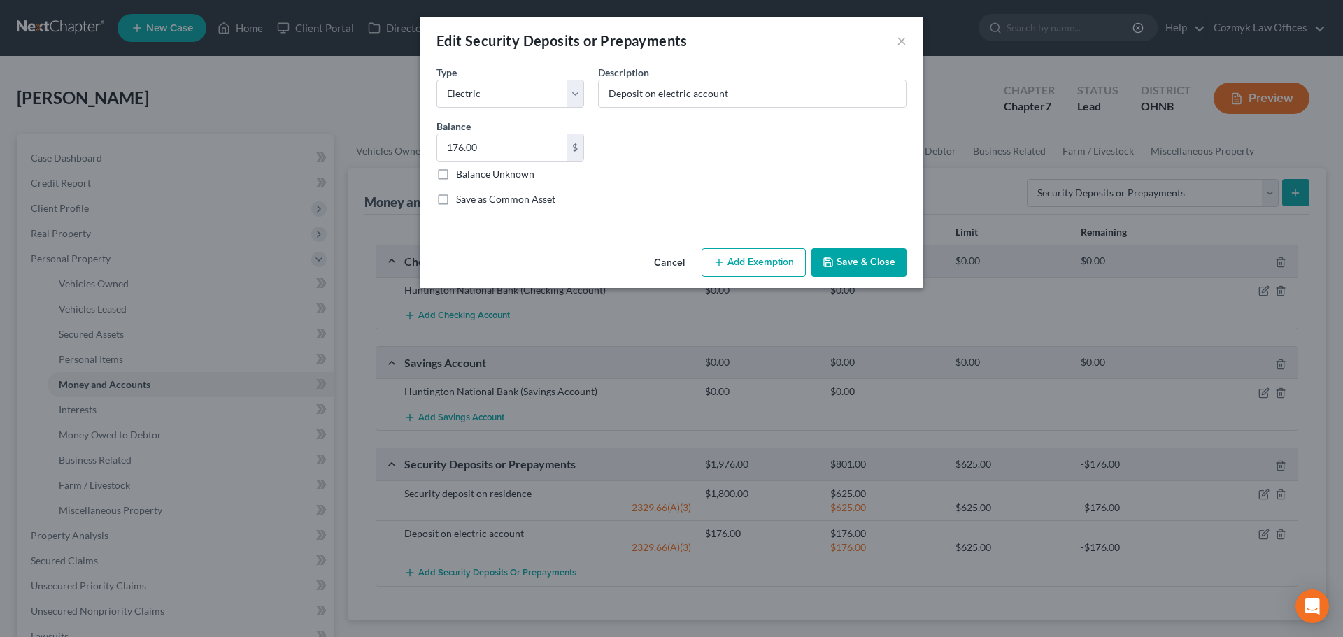
click at [763, 259] on button "Add Exemption" at bounding box center [754, 262] width 104 height 29
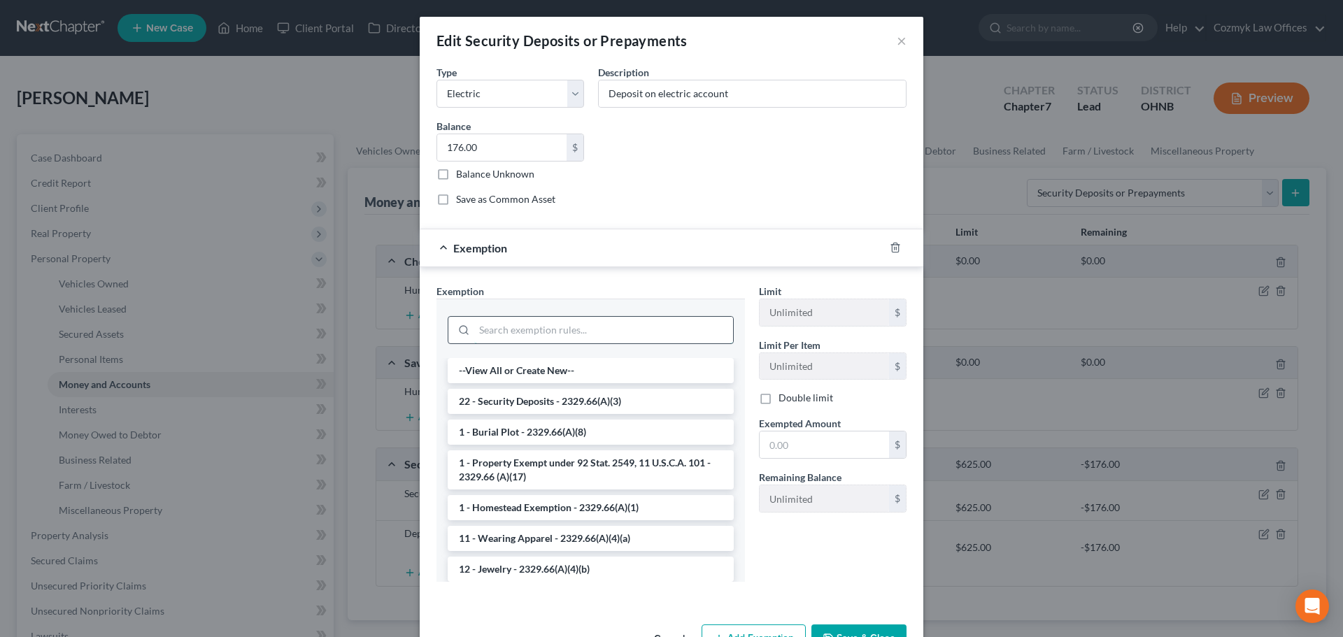
click at [527, 333] on input "search" at bounding box center [603, 330] width 259 height 27
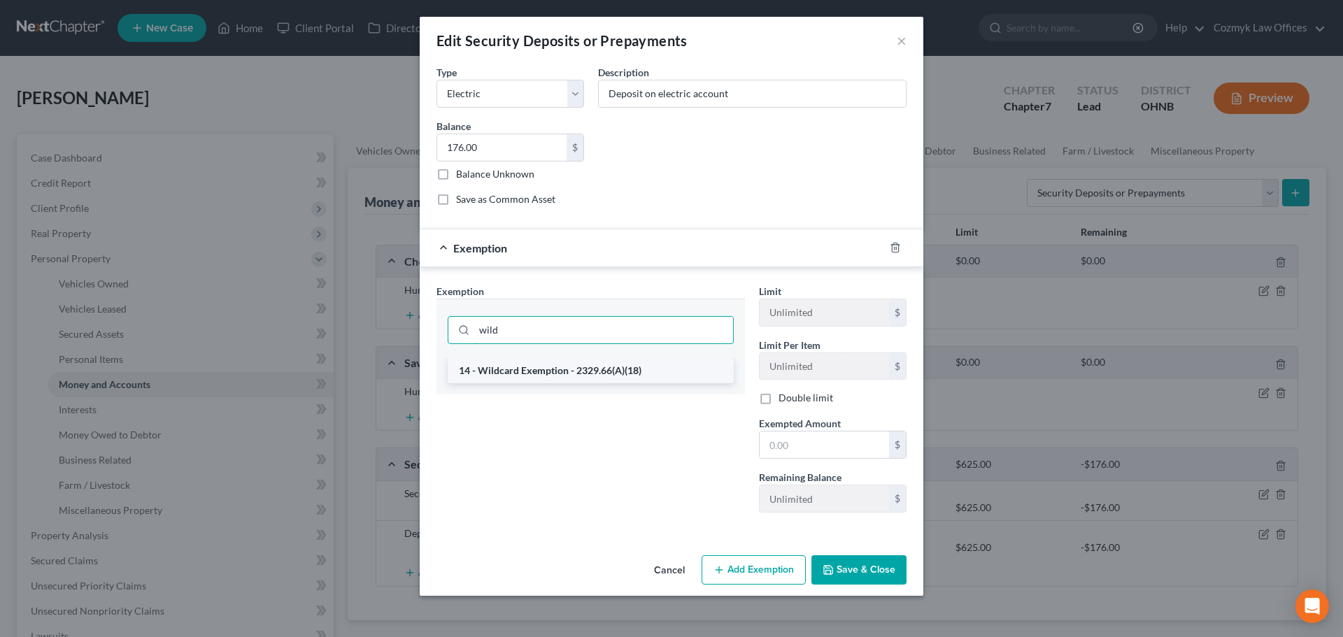
type input "wild"
click at [548, 366] on li "14 - Wildcard Exemption - 2329.66(A)(18)" at bounding box center [591, 370] width 286 height 25
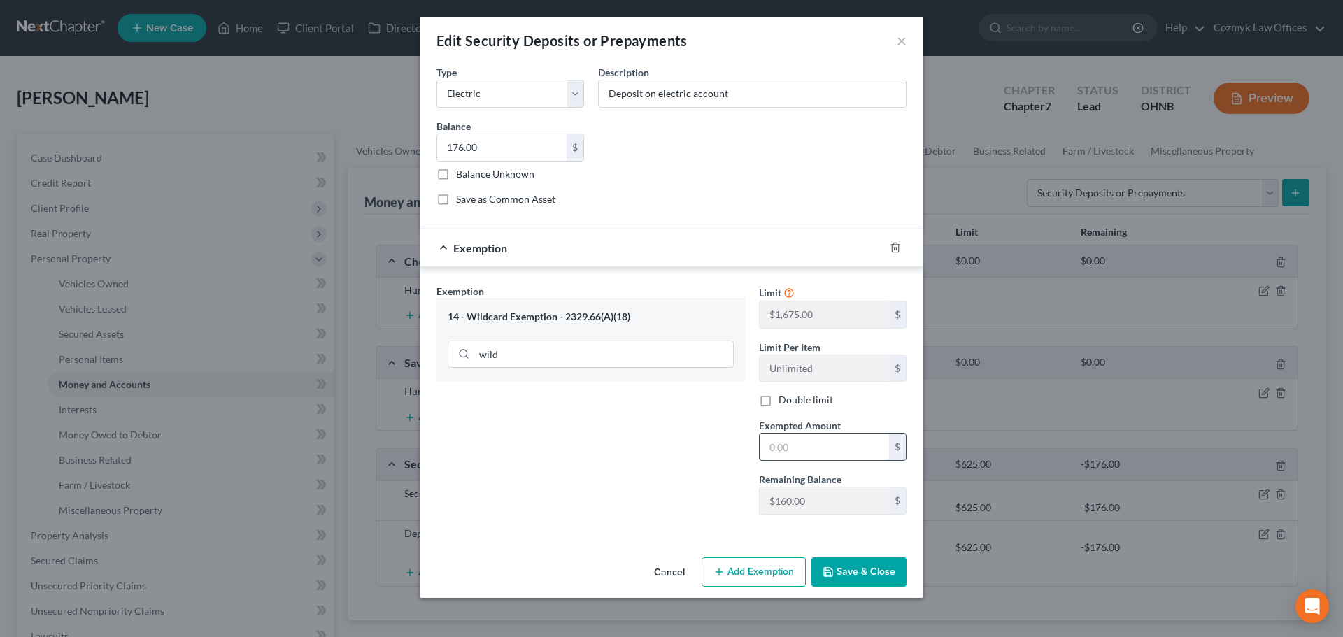
click at [788, 448] on input "text" at bounding box center [824, 447] width 129 height 27
type input "176.00"
click at [863, 565] on button "Save & Close" at bounding box center [858, 571] width 95 height 29
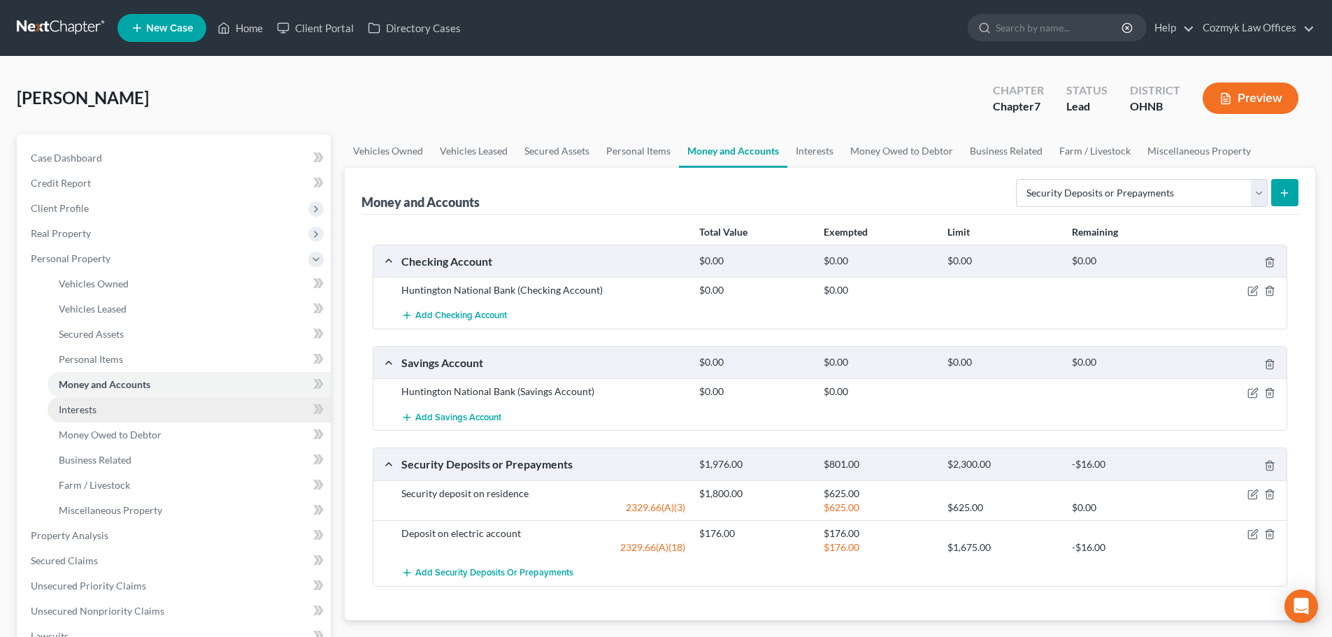
click at [155, 397] on link "Interests" at bounding box center [189, 409] width 283 height 25
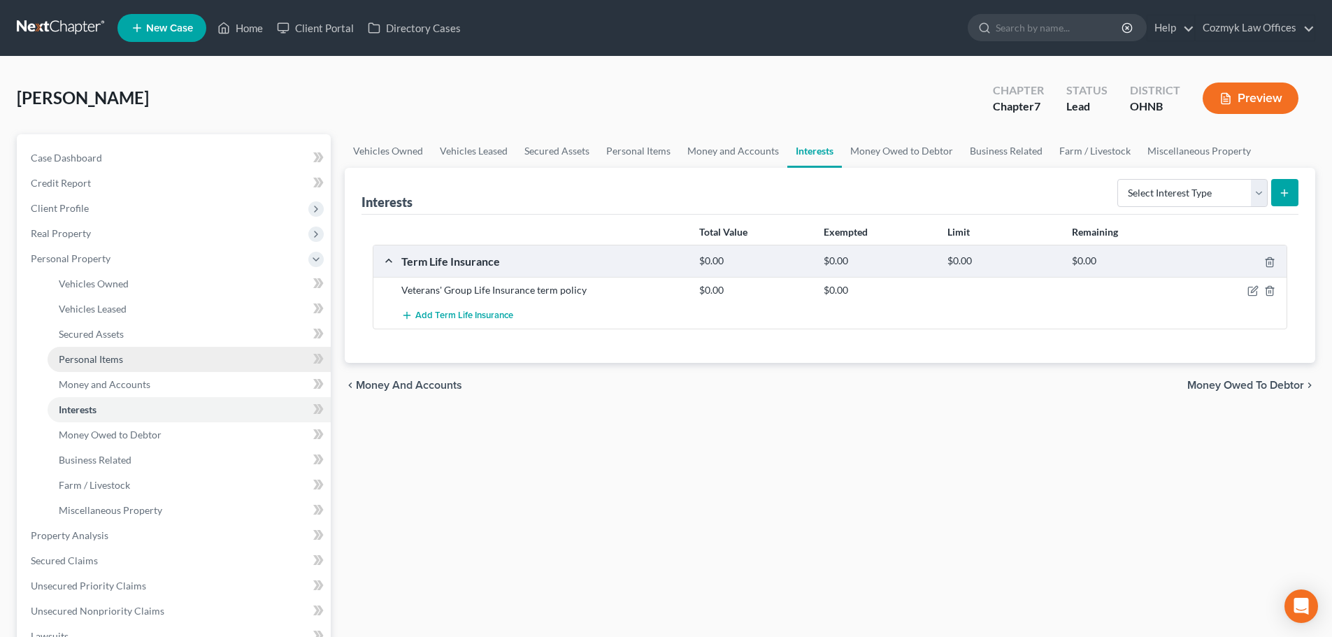
click at [138, 364] on link "Personal Items" at bounding box center [189, 359] width 283 height 25
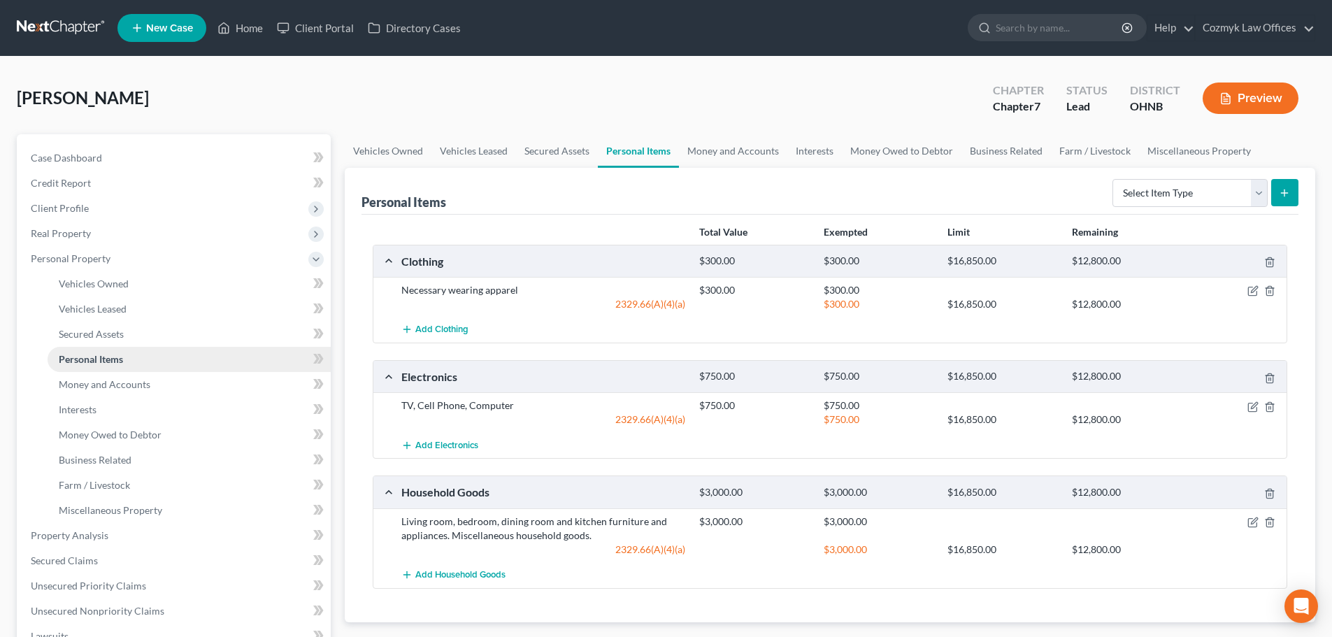
click at [134, 349] on link "Personal Items" at bounding box center [189, 359] width 283 height 25
click at [134, 335] on link "Secured Assets" at bounding box center [189, 334] width 283 height 25
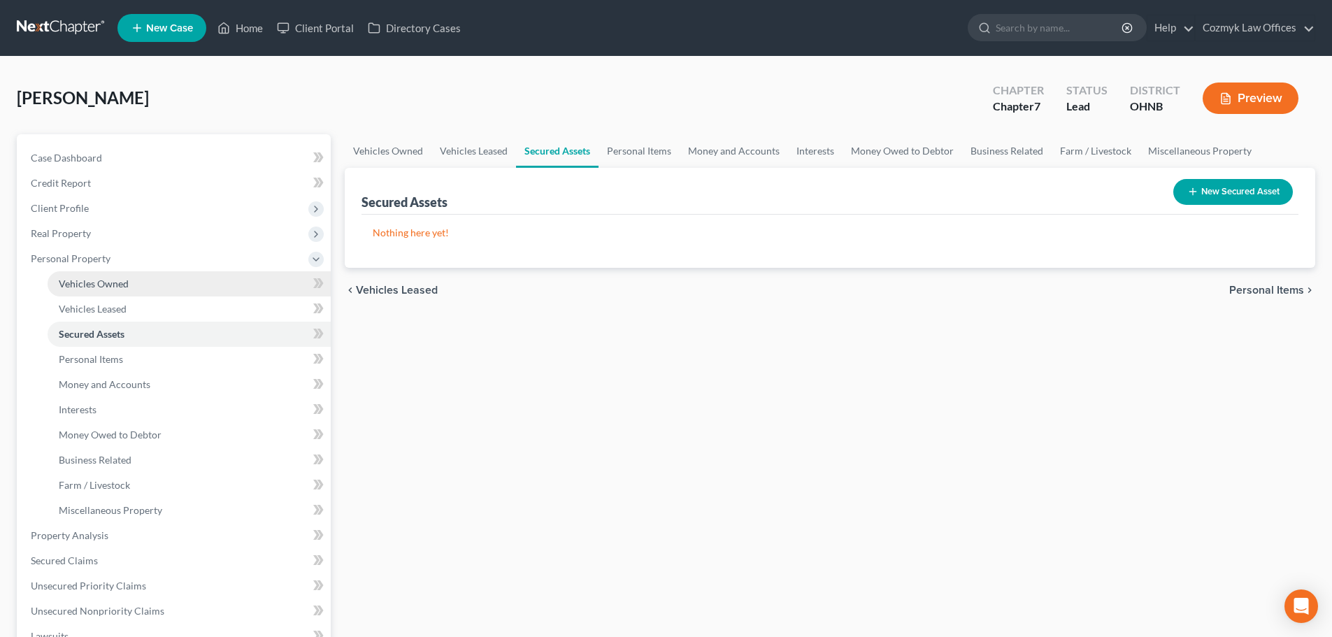
click at [127, 285] on span "Vehicles Owned" at bounding box center [94, 284] width 70 height 12
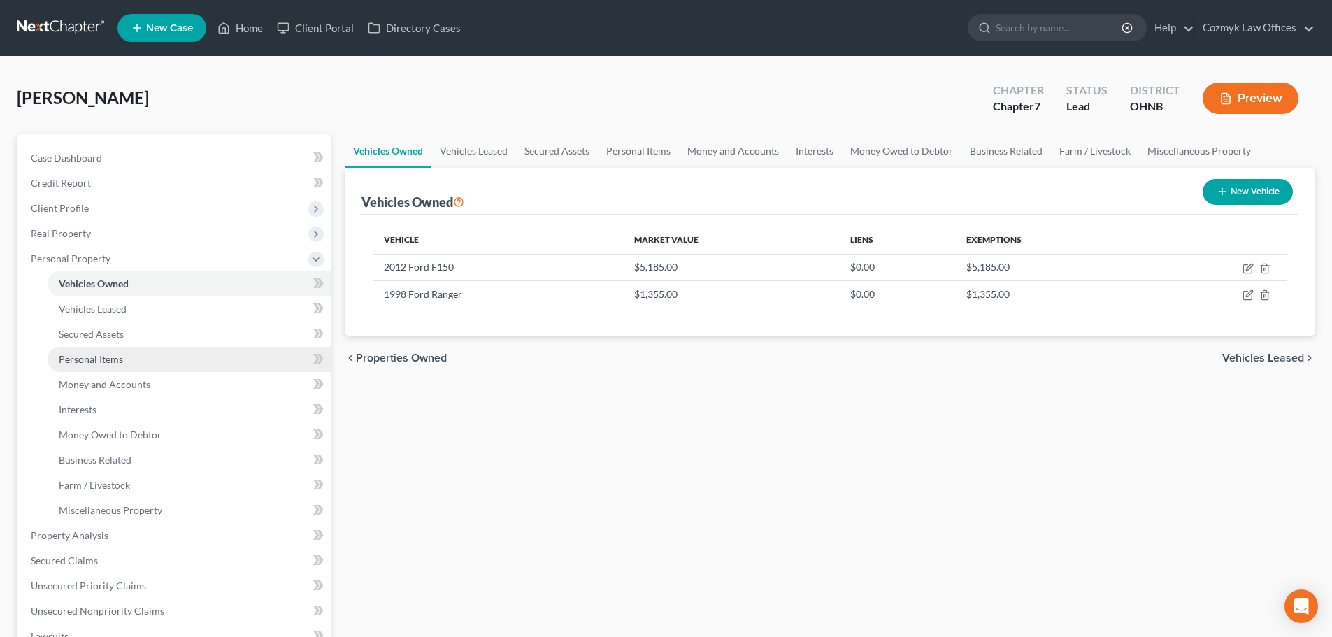
click at [96, 367] on link "Personal Items" at bounding box center [189, 359] width 283 height 25
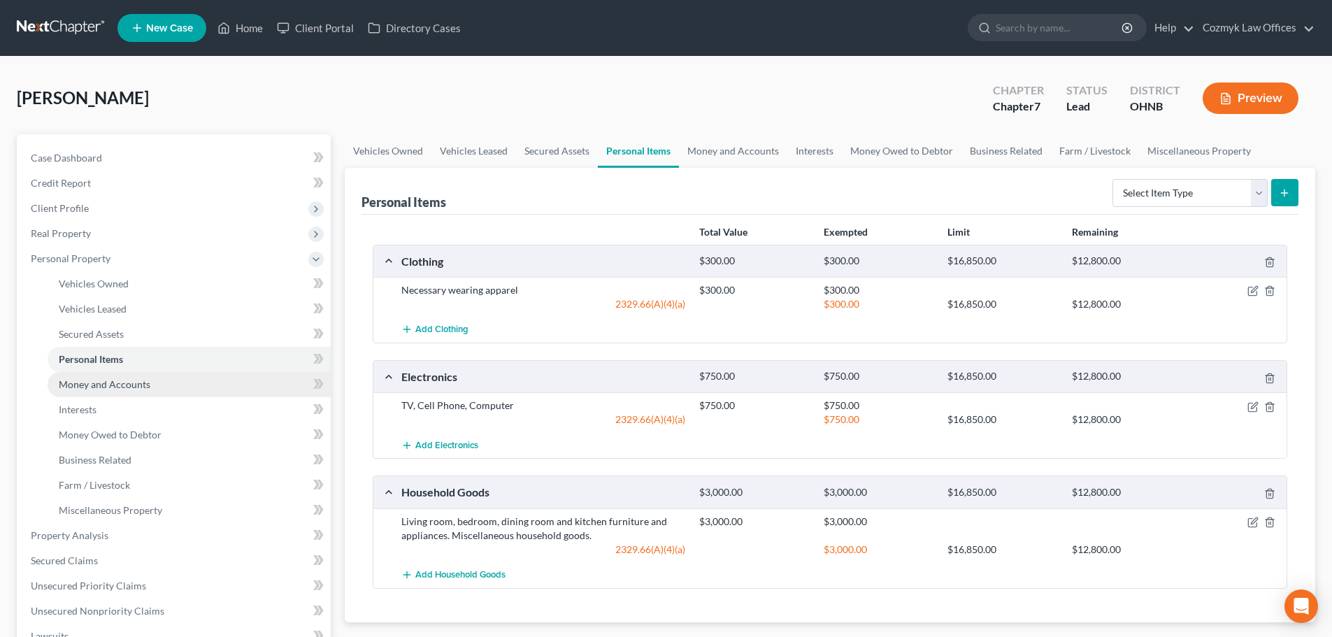
click at [96, 386] on span "Money and Accounts" at bounding box center [105, 384] width 92 height 12
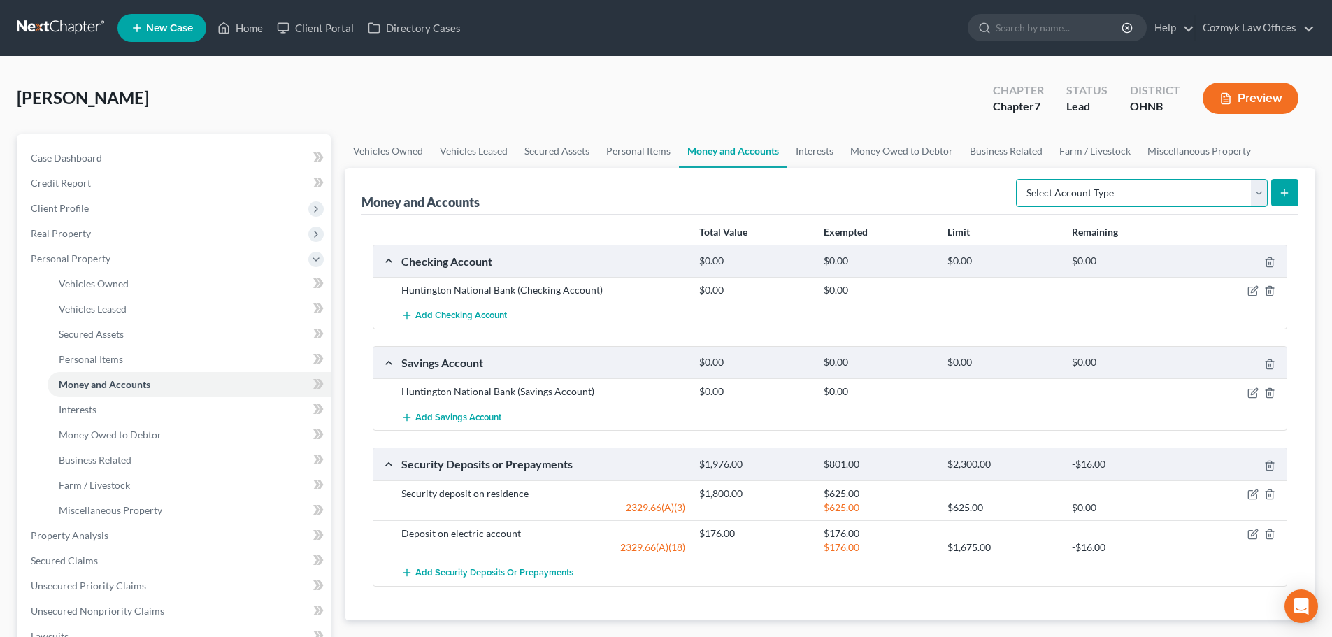
click at [1114, 192] on select "Select Account Type Brokerage Cash on Hand Certificates of Deposit Checking Acc…" at bounding box center [1142, 193] width 252 height 28
select select "security_deposits"
click at [1019, 179] on select "Select Account Type Brokerage Cash on Hand Certificates of Deposit Checking Acc…" at bounding box center [1142, 193] width 252 height 28
click at [1288, 196] on icon "submit" at bounding box center [1284, 192] width 11 height 11
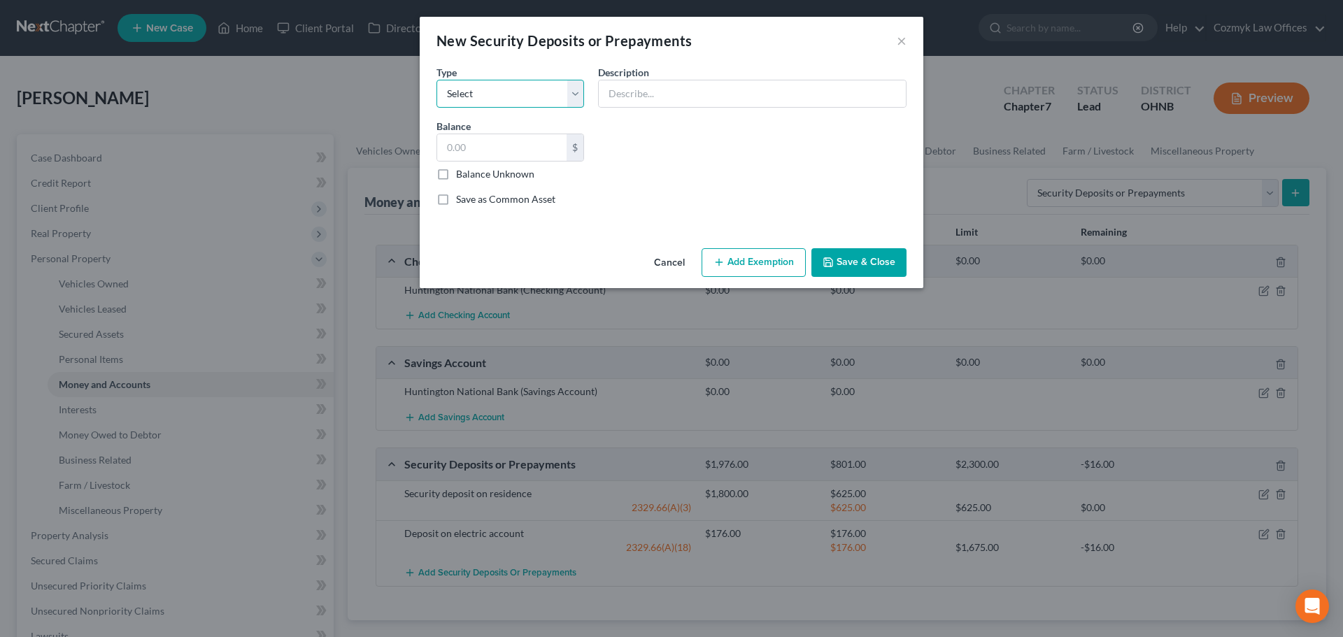
click at [527, 94] on select "Select Electric Gas Heating Oil Security Deposit On Rental Unit Prepaid Rent Te…" at bounding box center [510, 94] width 148 height 28
select select "5"
click at [436, 80] on select "Select Electric Gas Heating Oil Security Deposit On Rental Unit Prepaid Rent Te…" at bounding box center [510, 94] width 148 height 28
click at [621, 92] on input "text" at bounding box center [752, 93] width 307 height 27
type input "Deposit on phone account"
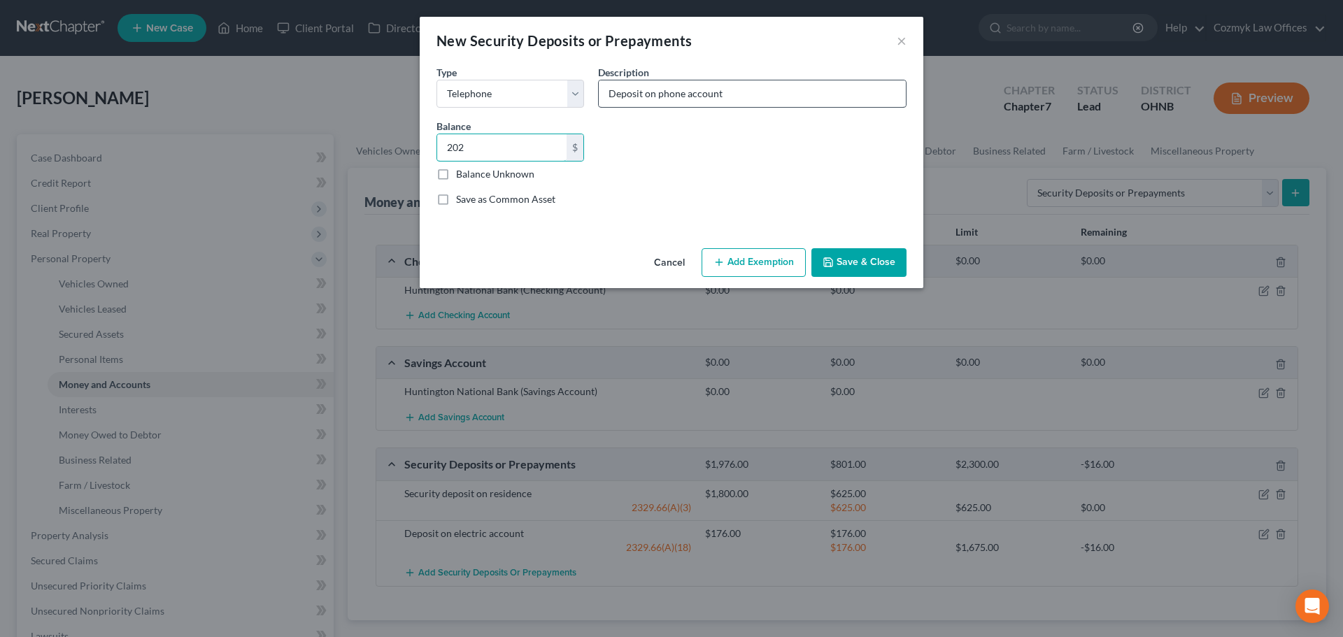
type input "202"
click at [746, 260] on button "Add Exemption" at bounding box center [754, 262] width 104 height 29
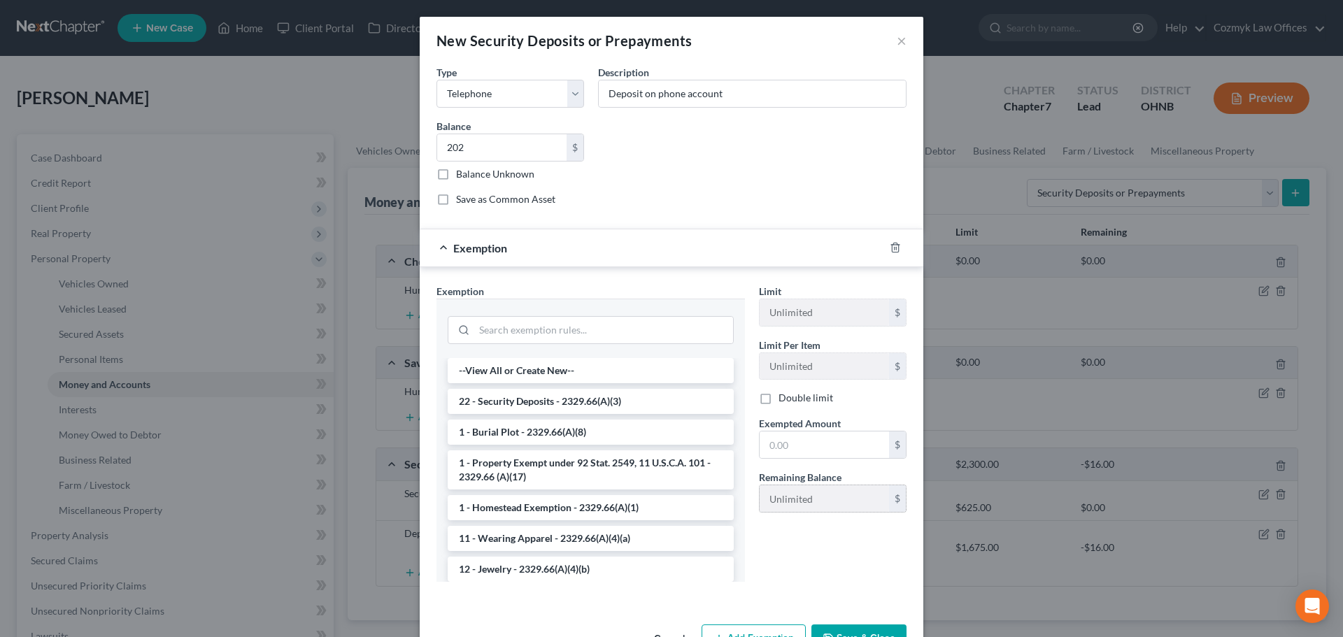
scroll to position [44, 0]
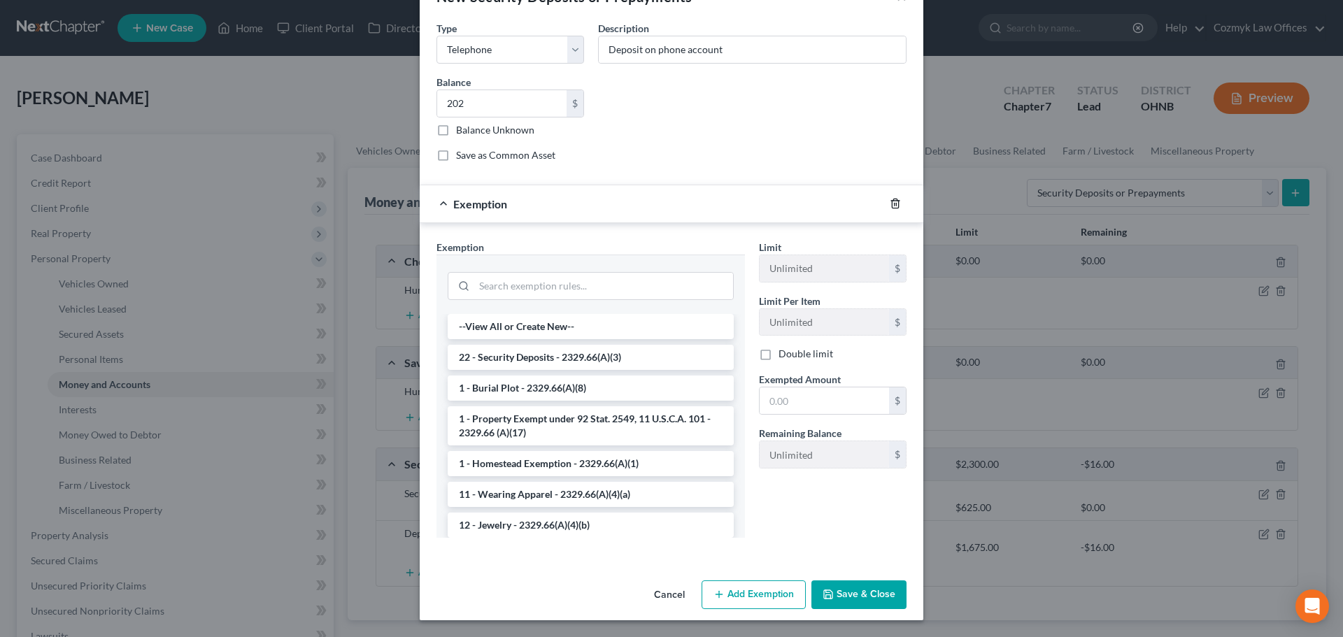
click at [895, 200] on icon "button" at bounding box center [895, 203] width 11 height 11
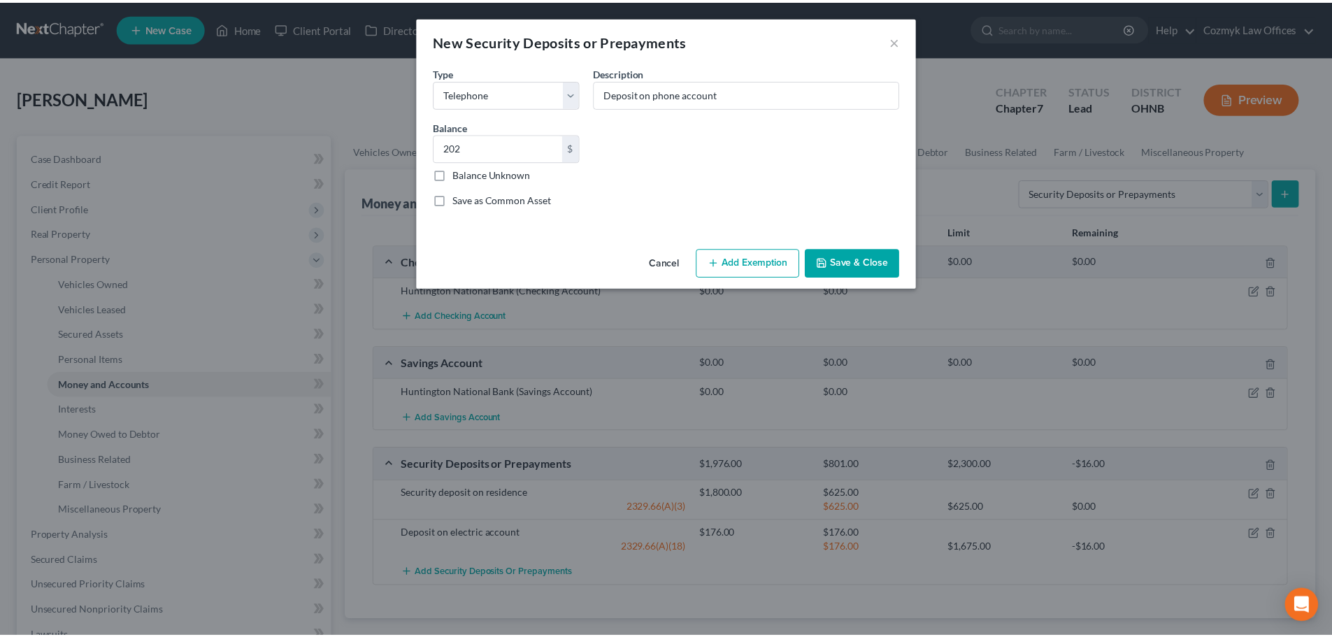
scroll to position [0, 0]
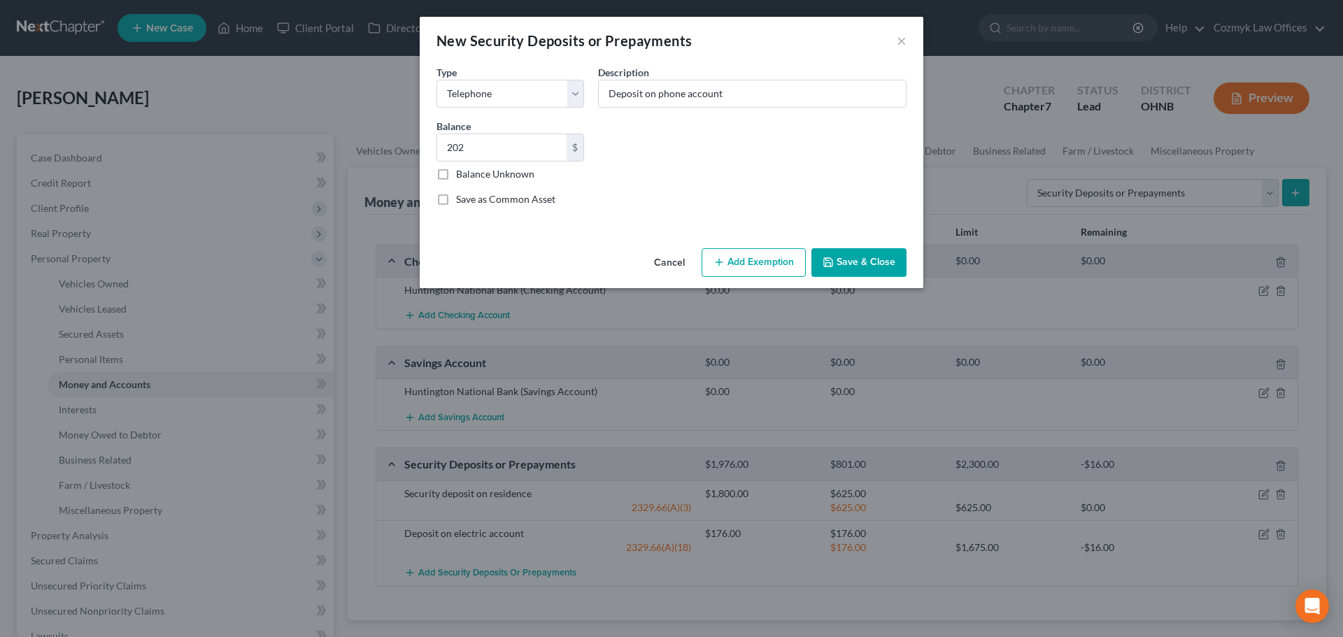
click at [863, 267] on button "Save & Close" at bounding box center [858, 262] width 95 height 29
